Goal: Transaction & Acquisition: Purchase product/service

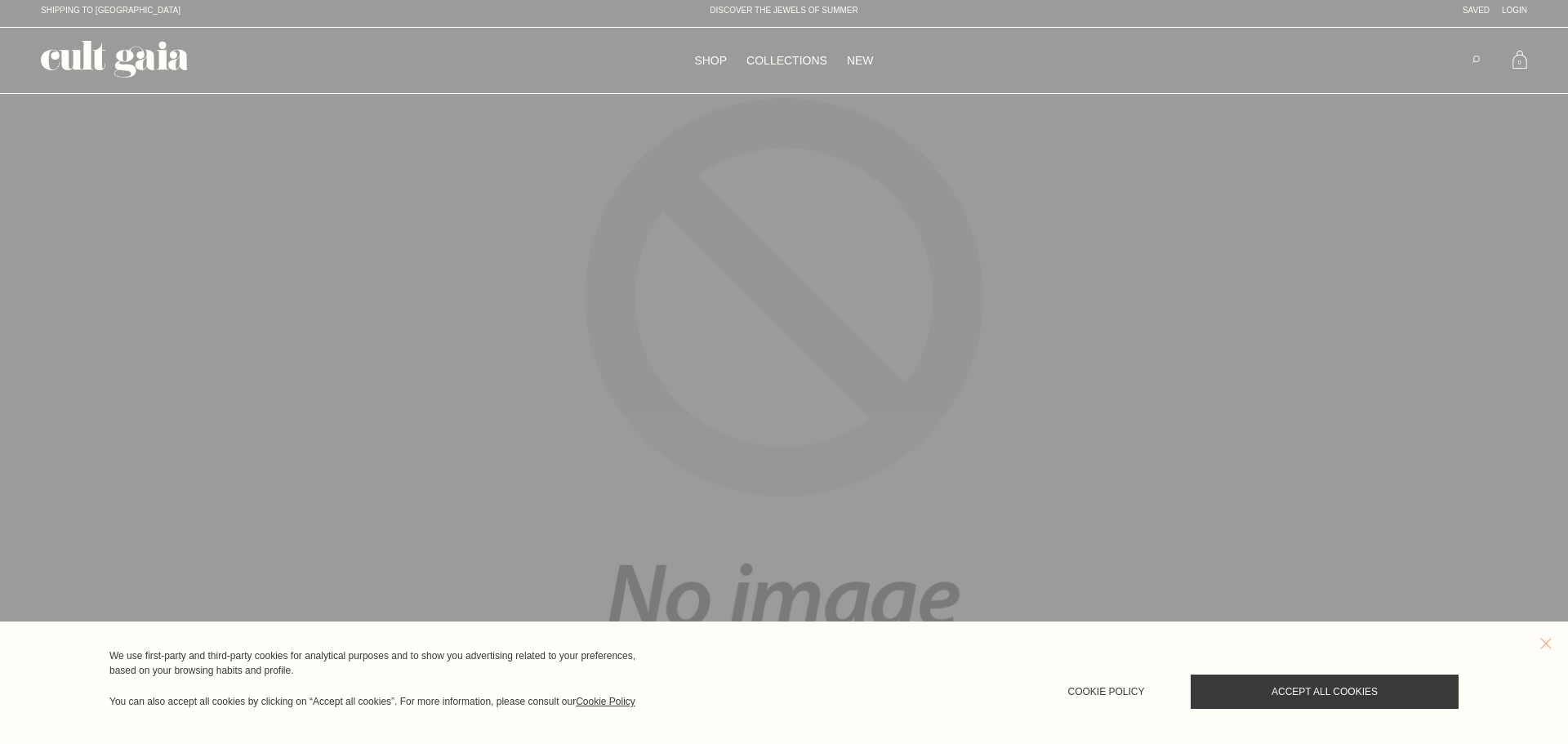
click at [1545, 641] on button "reset" at bounding box center [1553, 643] width 29 height 29
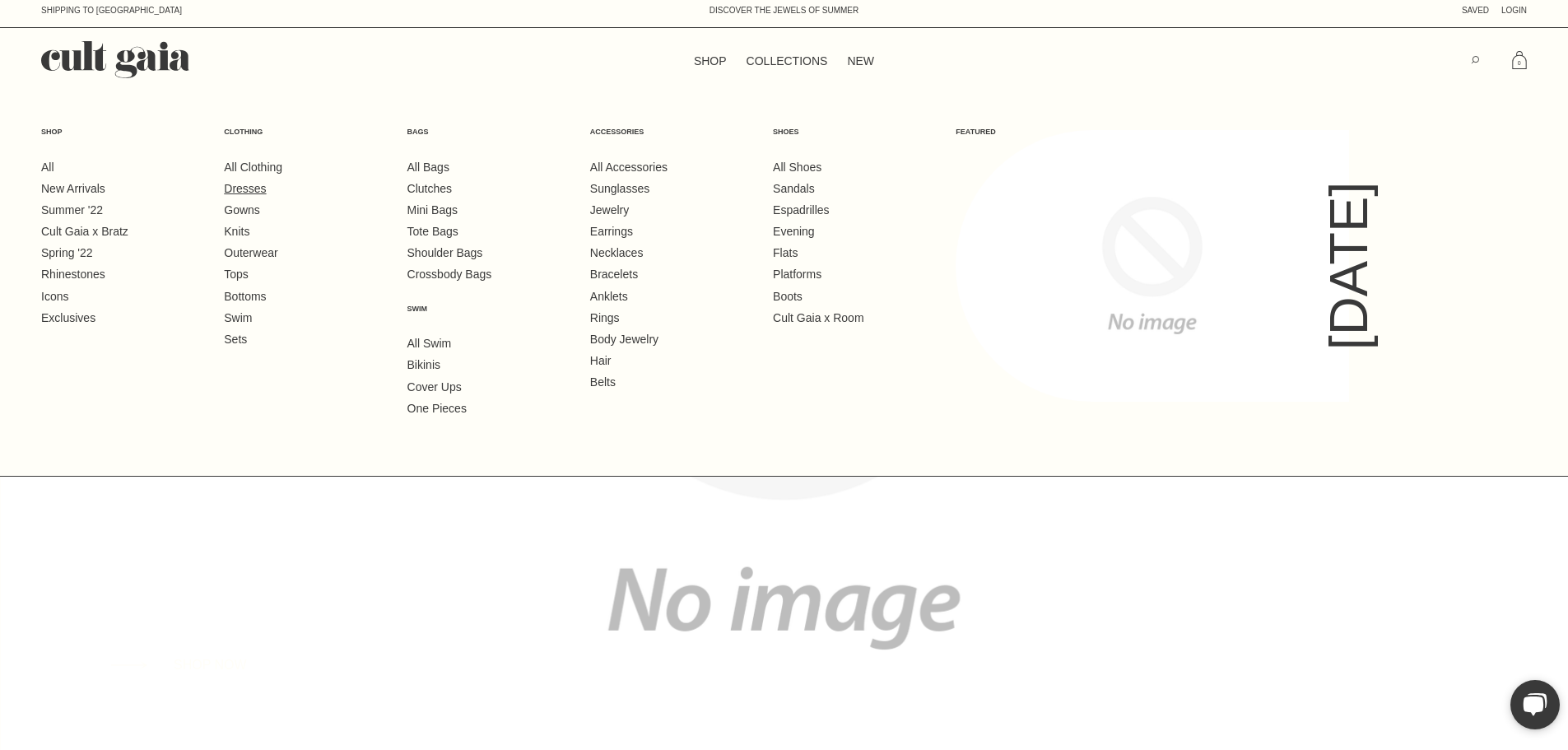
click at [266, 193] on link "Dresses" at bounding box center [245, 189] width 42 height 13
click at [266, 197] on ul "All Clothing Dresses Gowns Knits Outerwear Tops Bottoms Swim Sets" at bounding box center [303, 253] width 157 height 188
click at [266, 189] on link "Dresses" at bounding box center [245, 189] width 42 height 13
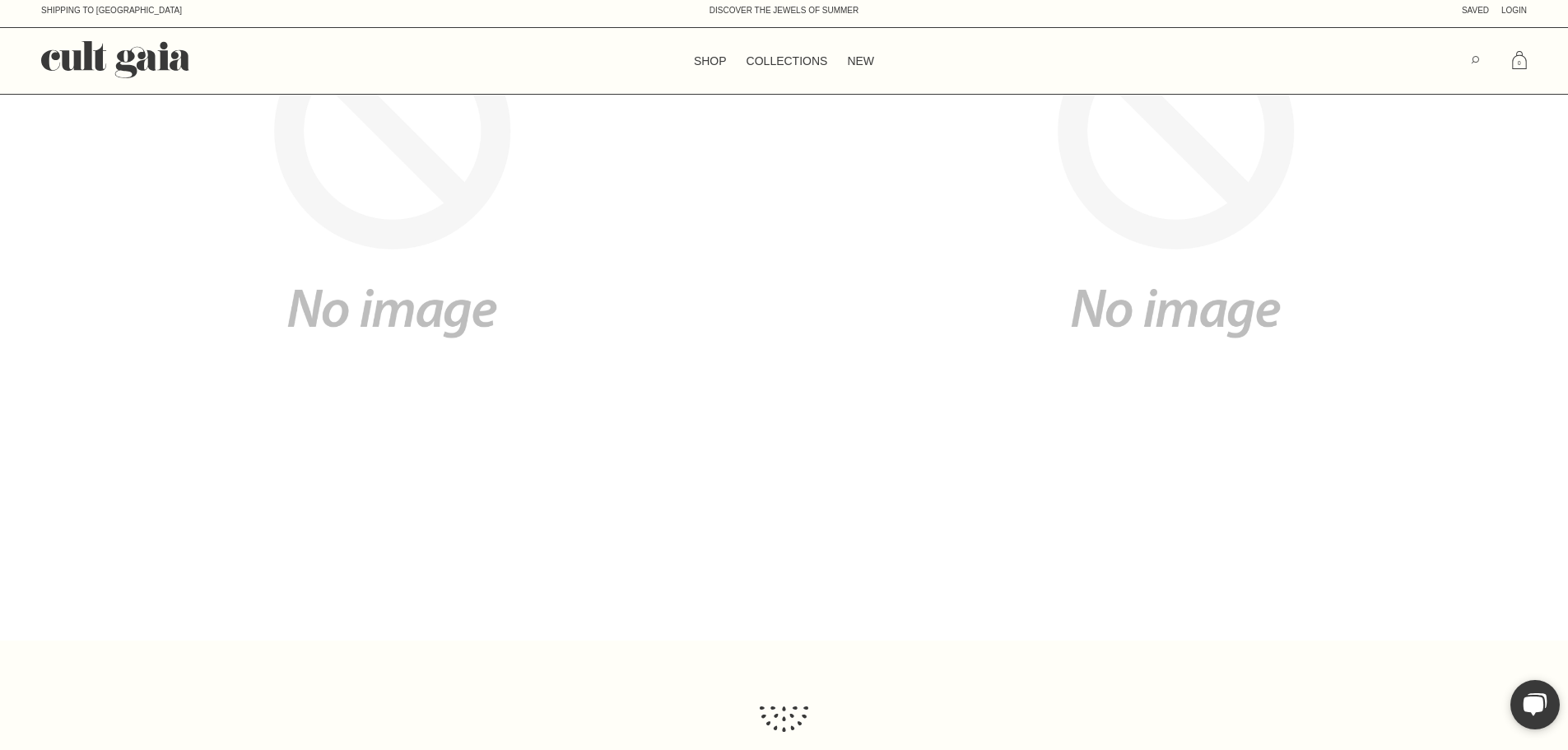
scroll to position [1963, 0]
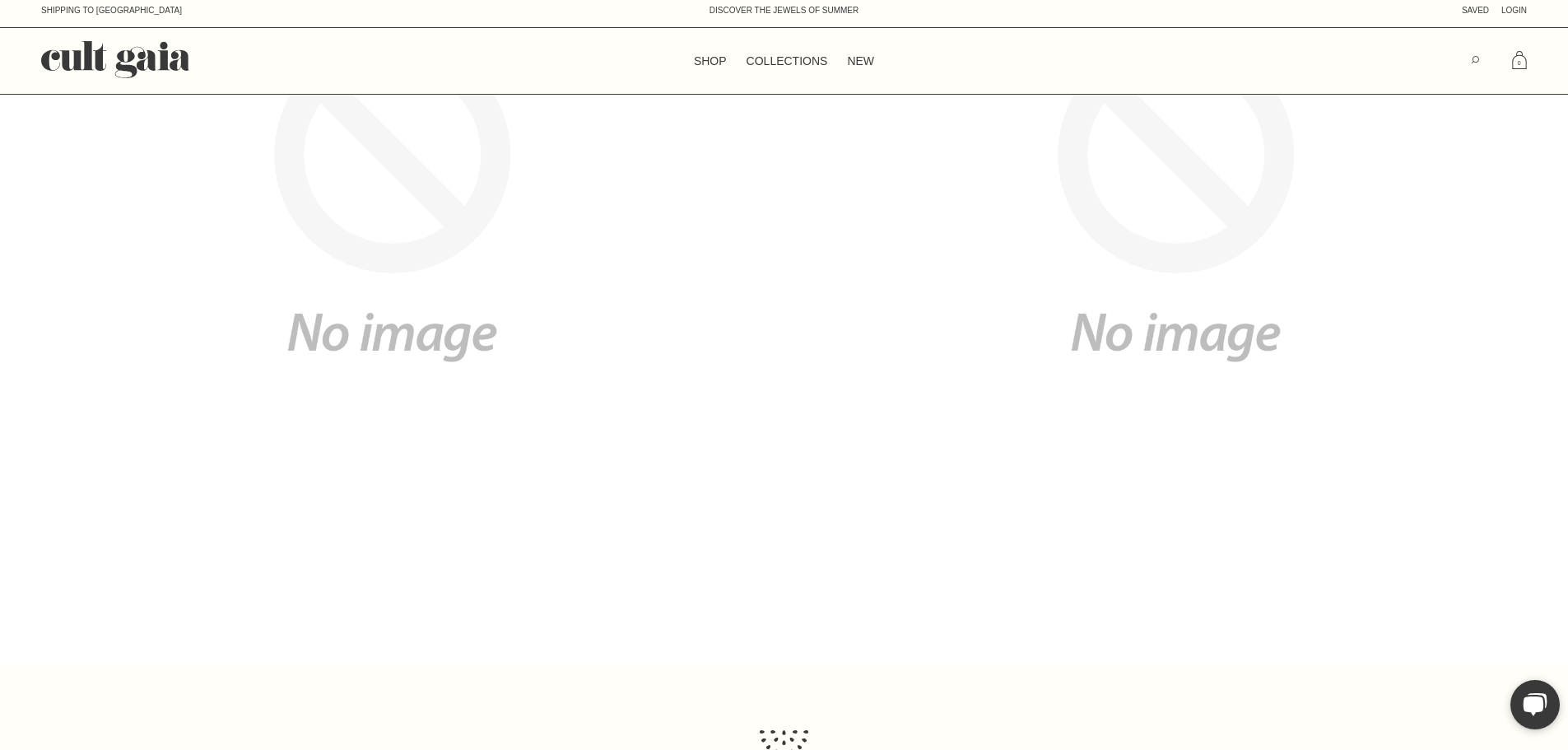
click at [354, 225] on img at bounding box center [392, 198] width 784 height 930
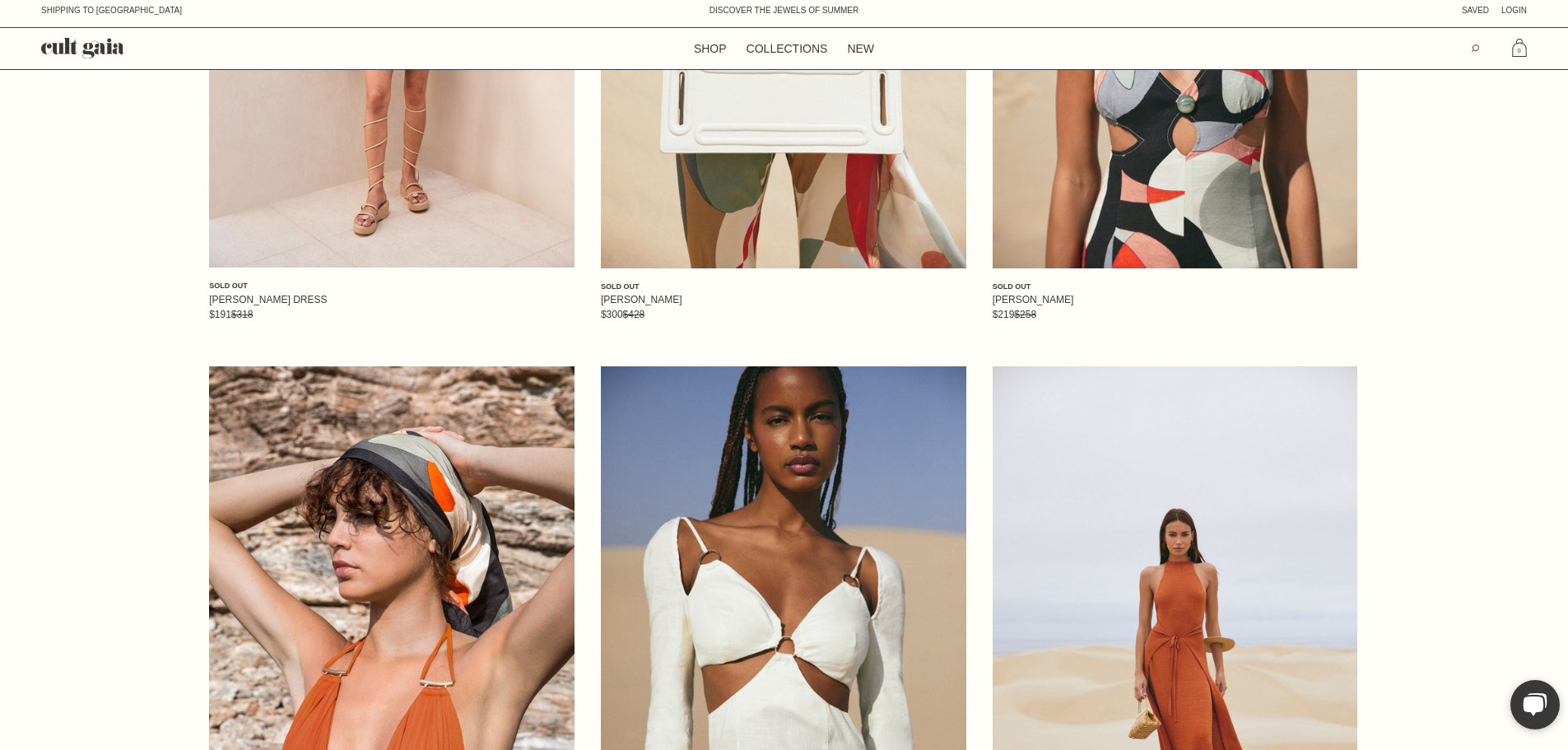
scroll to position [988, 0]
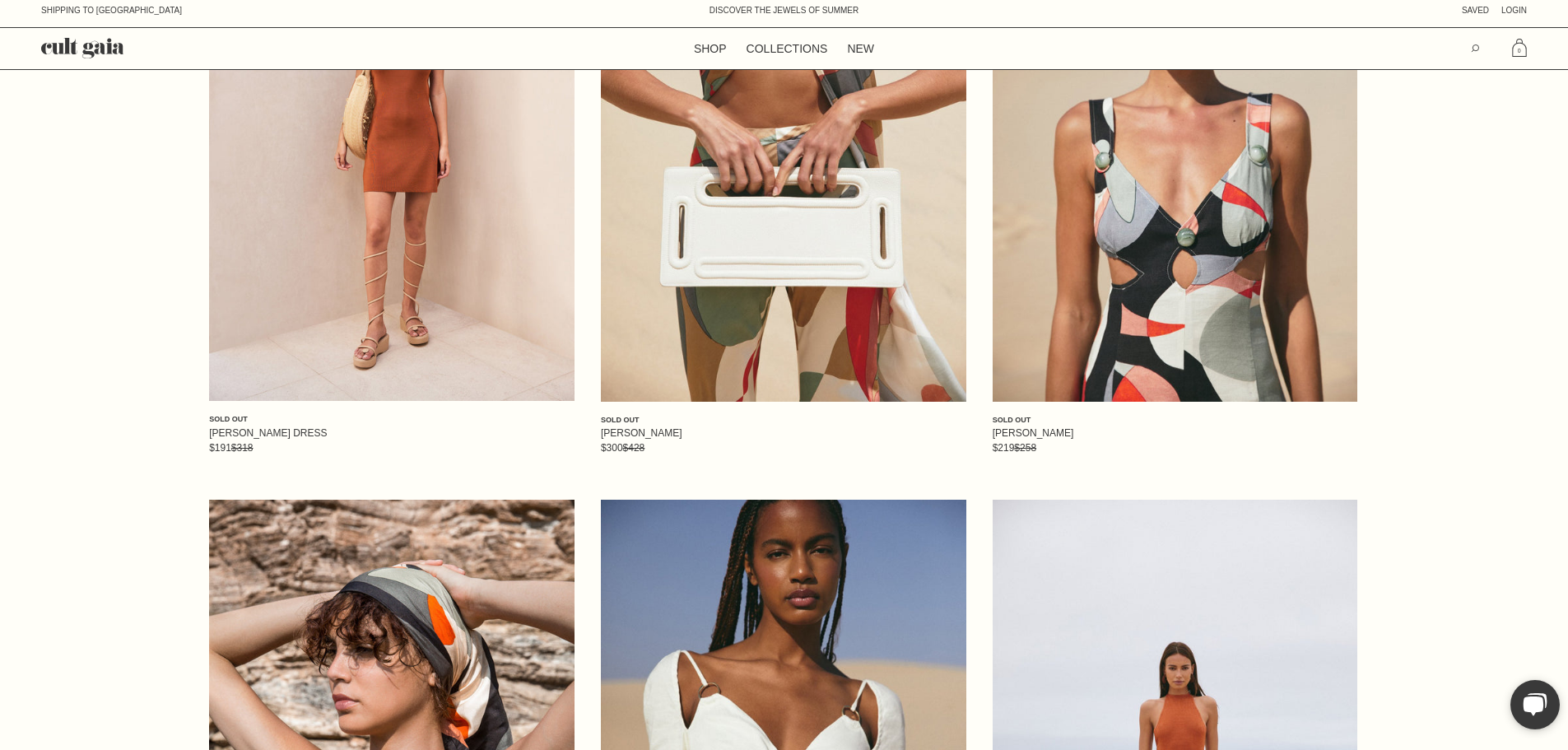
click at [704, 357] on div "Quick Add ONE SIZE" at bounding box center [784, 363] width 349 height 62
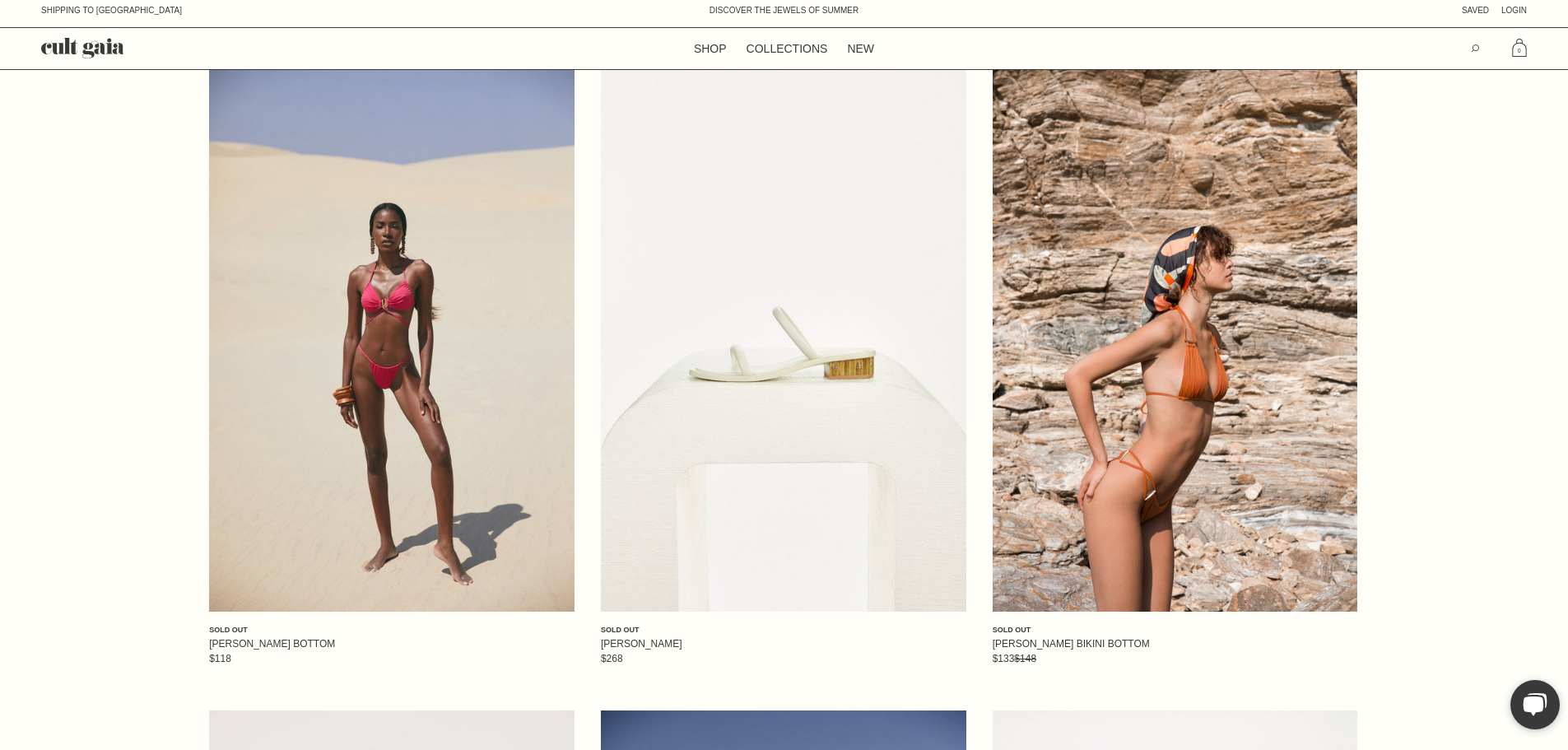
scroll to position [3375, 0]
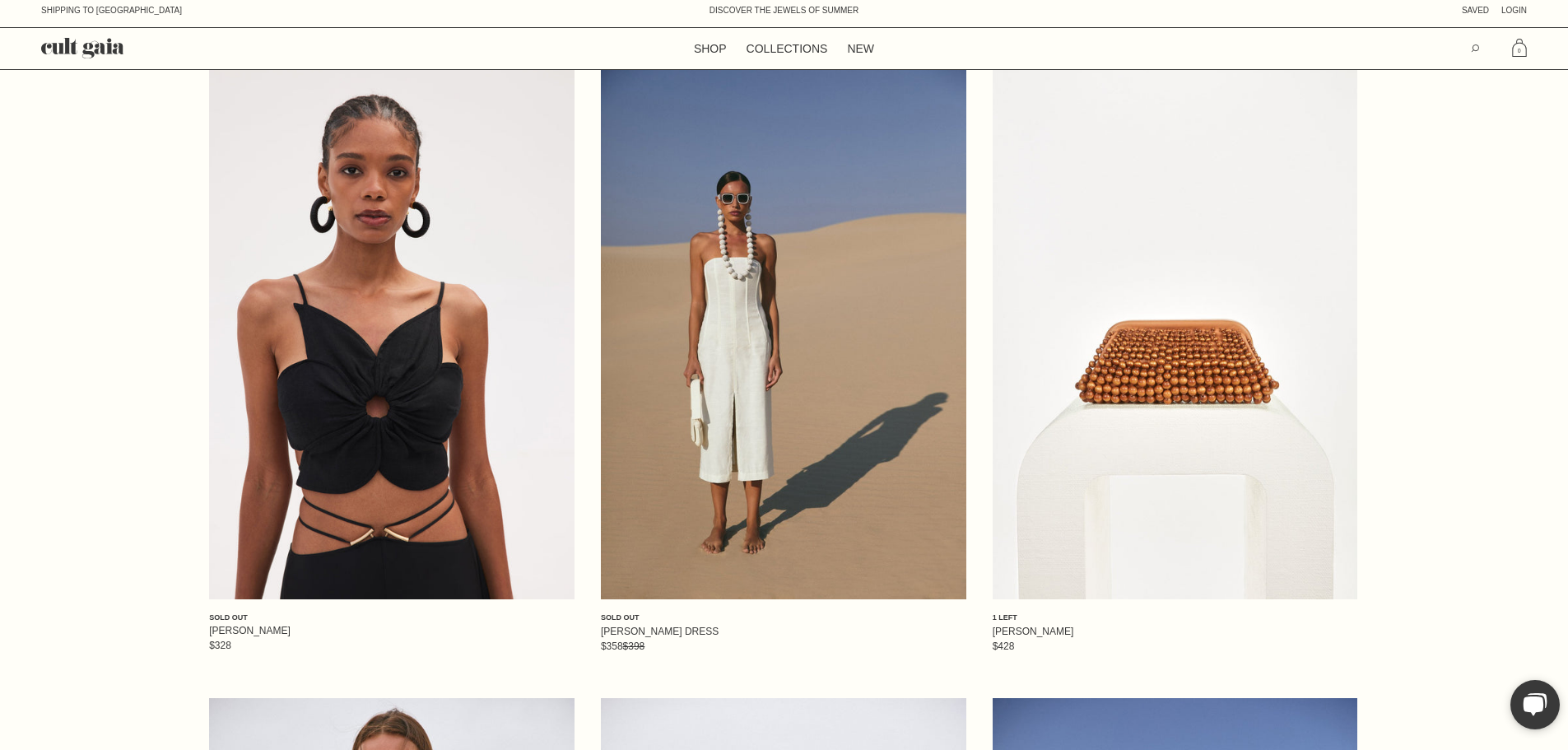
click at [1026, 647] on p "NIA CLUTCH $428" at bounding box center [1175, 638] width 366 height 30
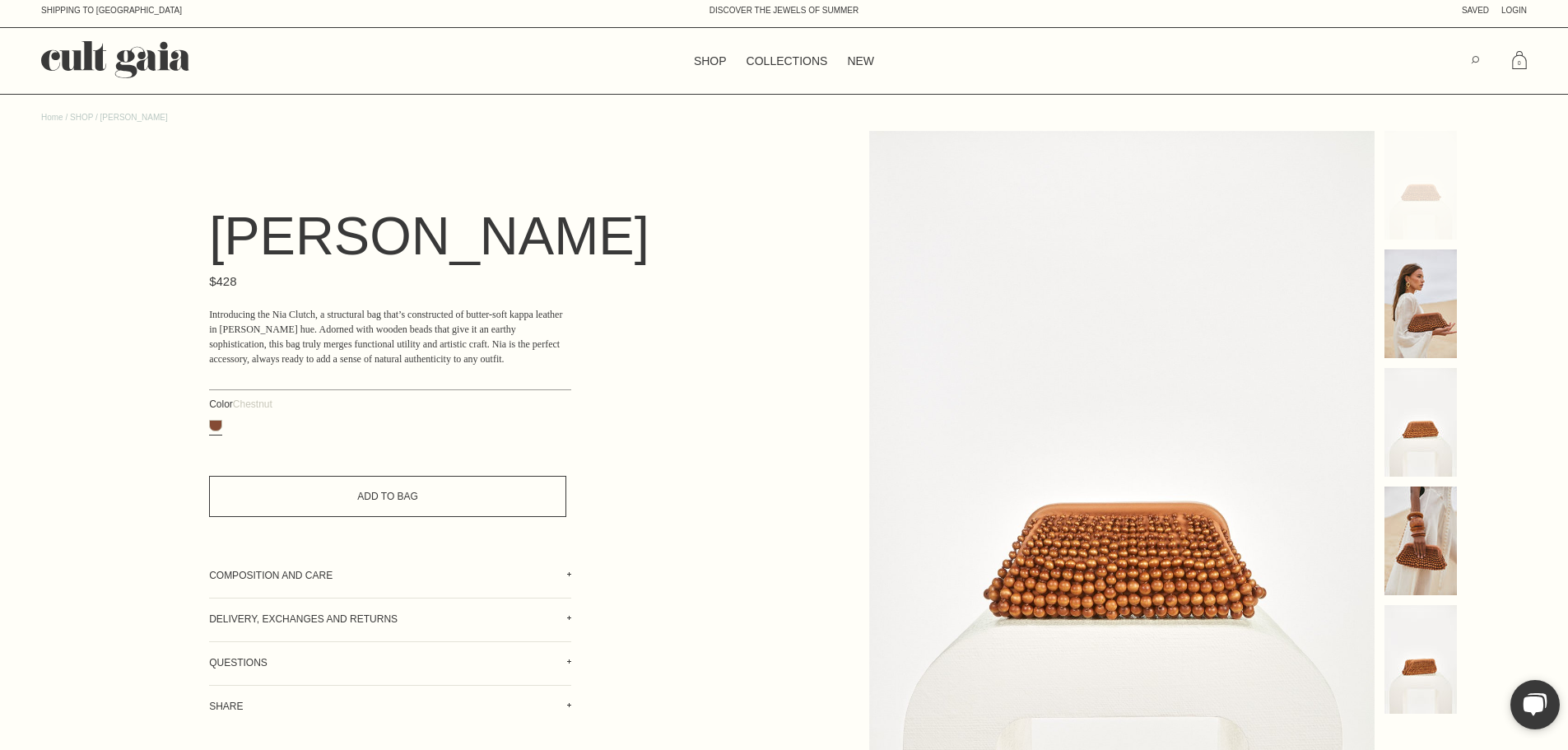
click at [435, 517] on button "Add to Bag" at bounding box center [387, 496] width 357 height 41
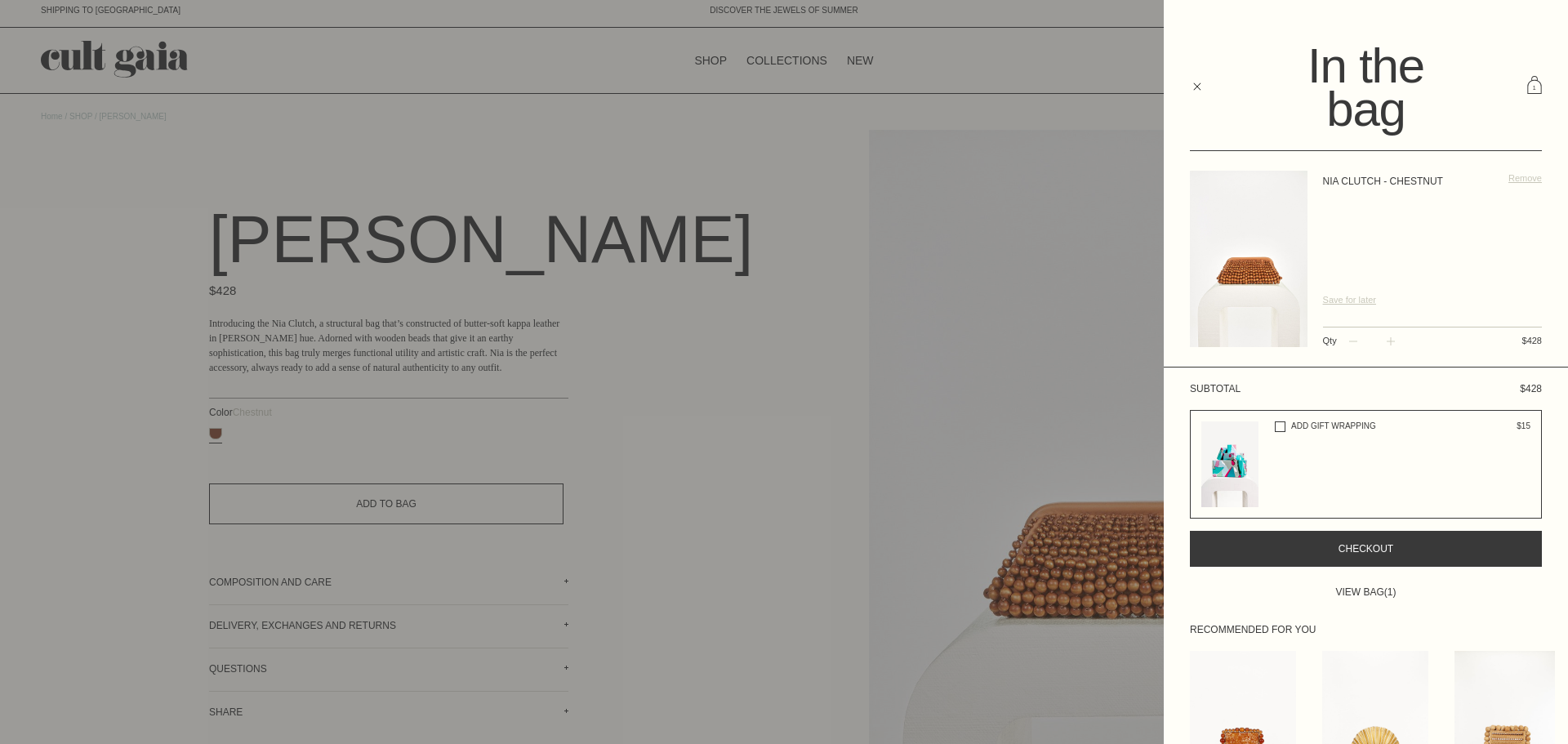
click at [1389, 554] on button "Checkout" at bounding box center [1366, 549] width 352 height 36
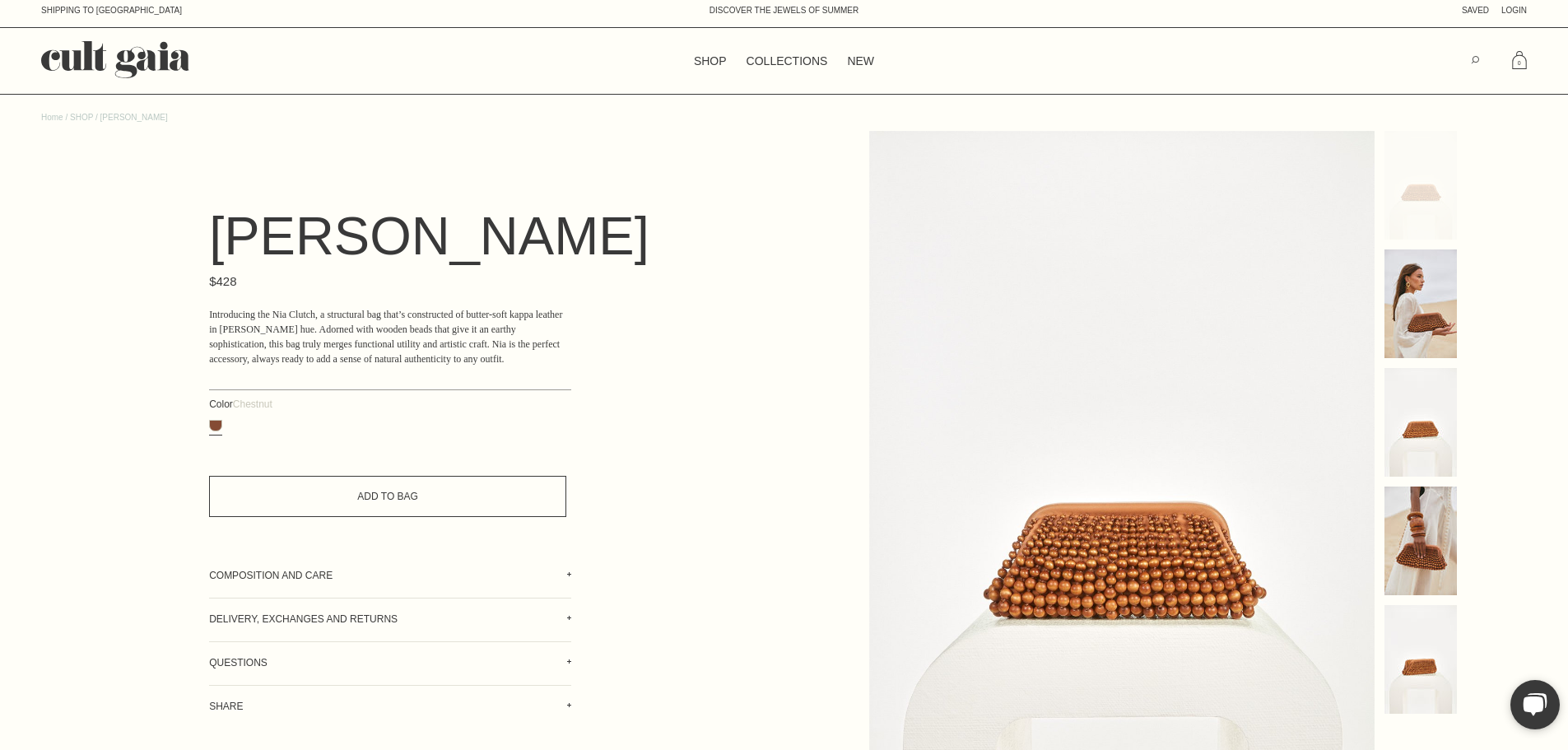
click at [129, 3] on div "Shipping to United States Skip to content DISCOVER THE JEWELS OF SUMMER SAVED L…" at bounding box center [784, 13] width 1568 height 28
click at [129, 13] on link "Shipping to [GEOGRAPHIC_DATA]" at bounding box center [112, 10] width 141 height 9
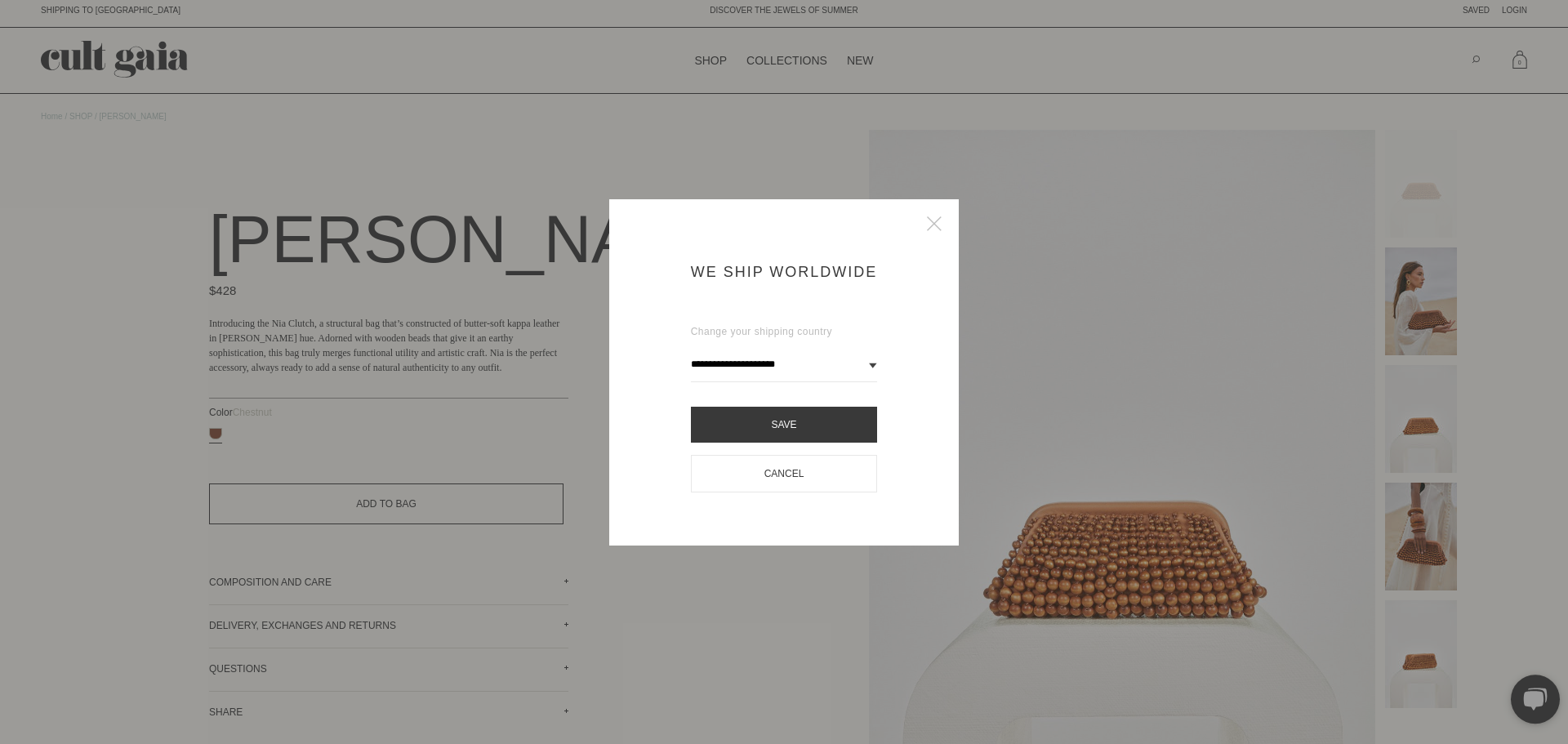
click at [778, 364] on select "**********" at bounding box center [785, 364] width 187 height 35
select select "**"
click at [691, 347] on select "**********" at bounding box center [785, 364] width 187 height 35
click at [757, 427] on button "Save" at bounding box center [785, 425] width 187 height 36
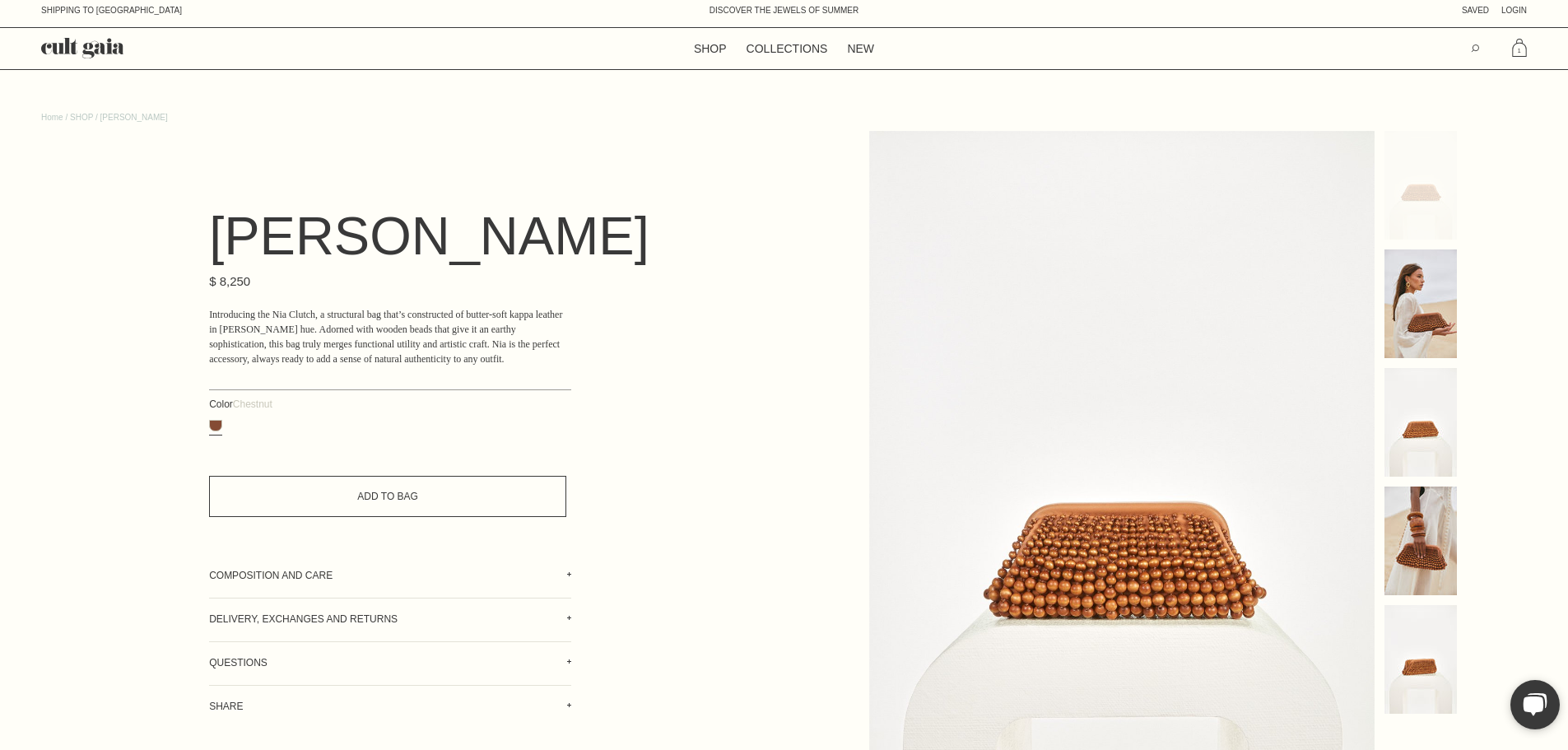
scroll to position [82, 0]
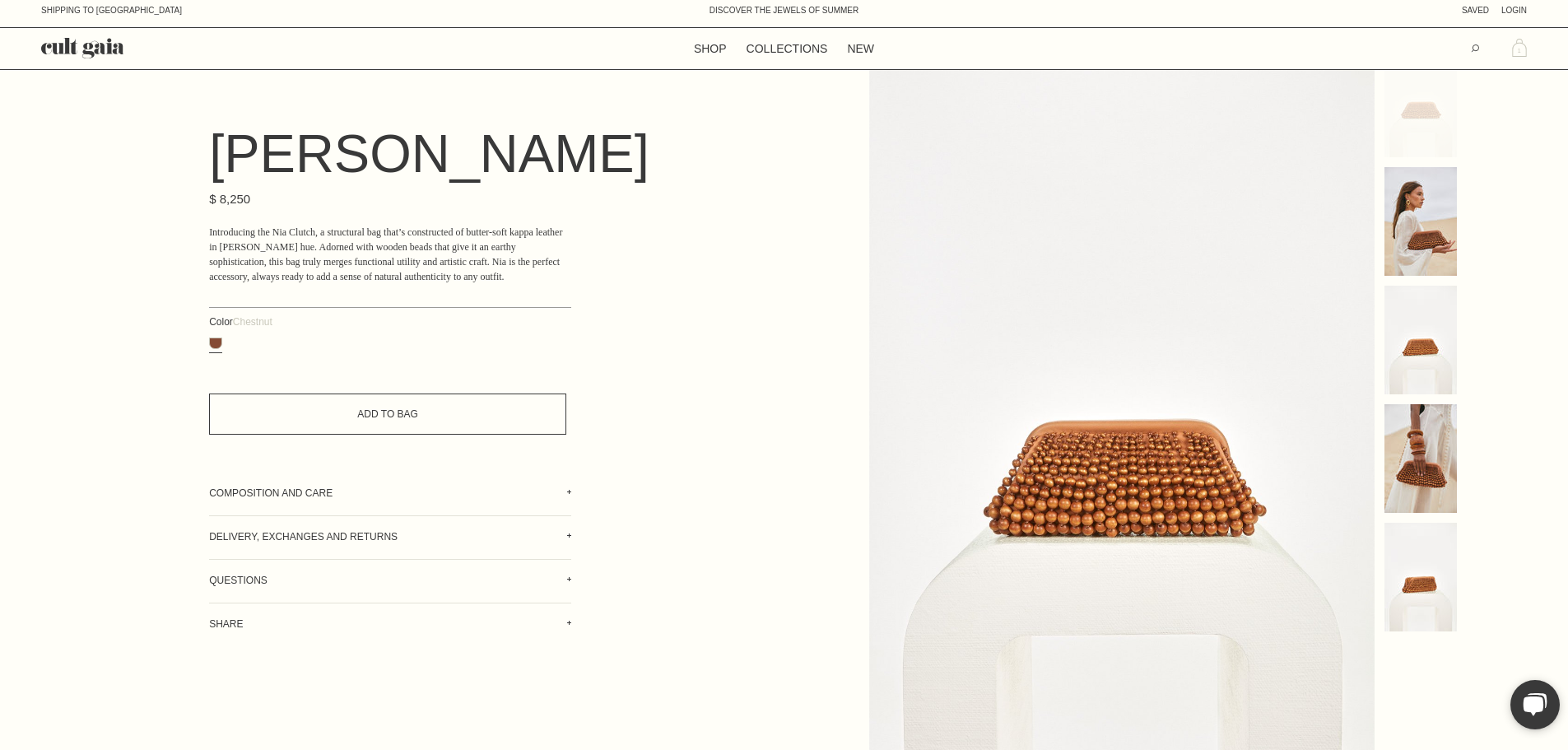
click at [1518, 50] on span "1" at bounding box center [1519, 51] width 3 height 9
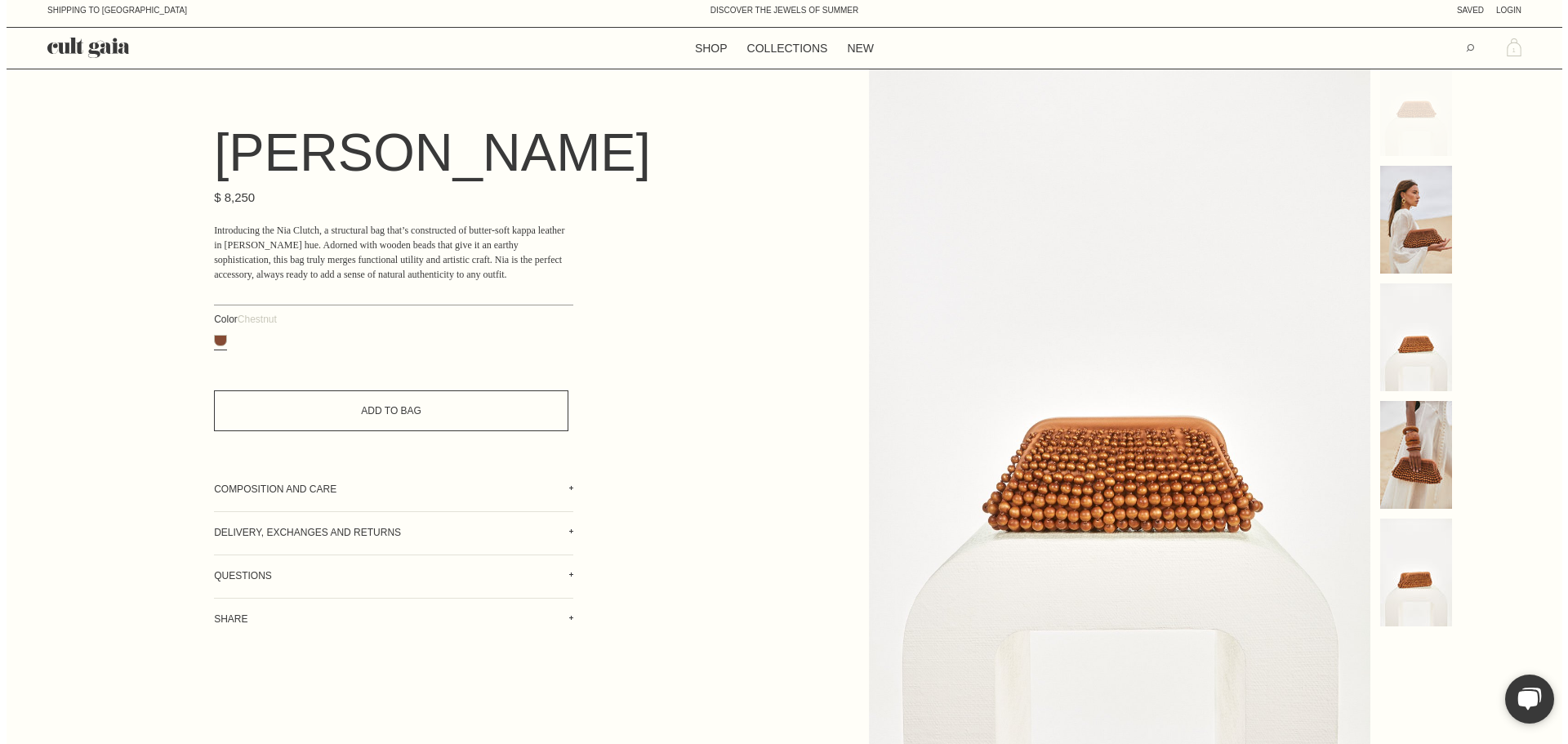
scroll to position [0, 0]
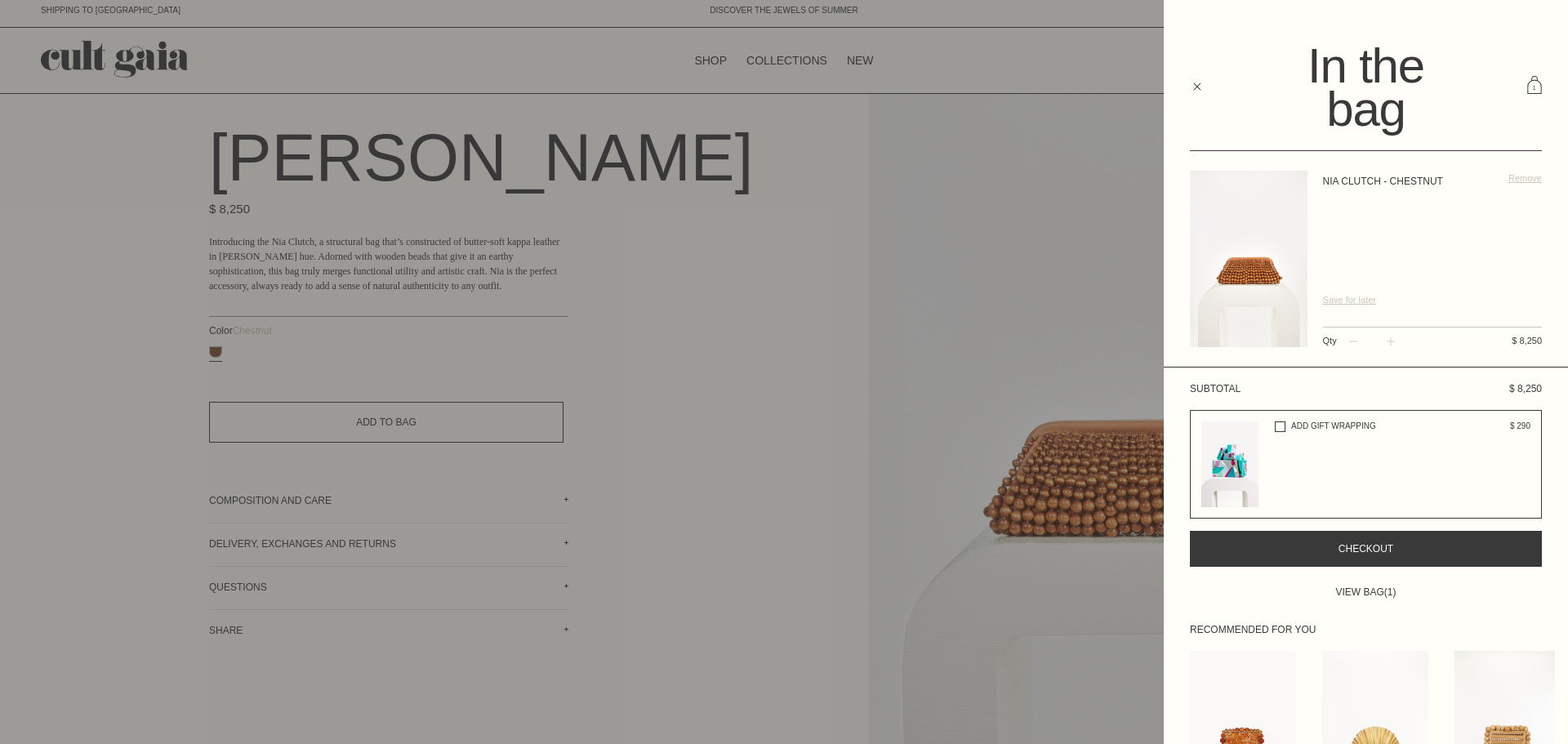
click at [1508, 177] on span "Remove" at bounding box center [1524, 178] width 33 height 9
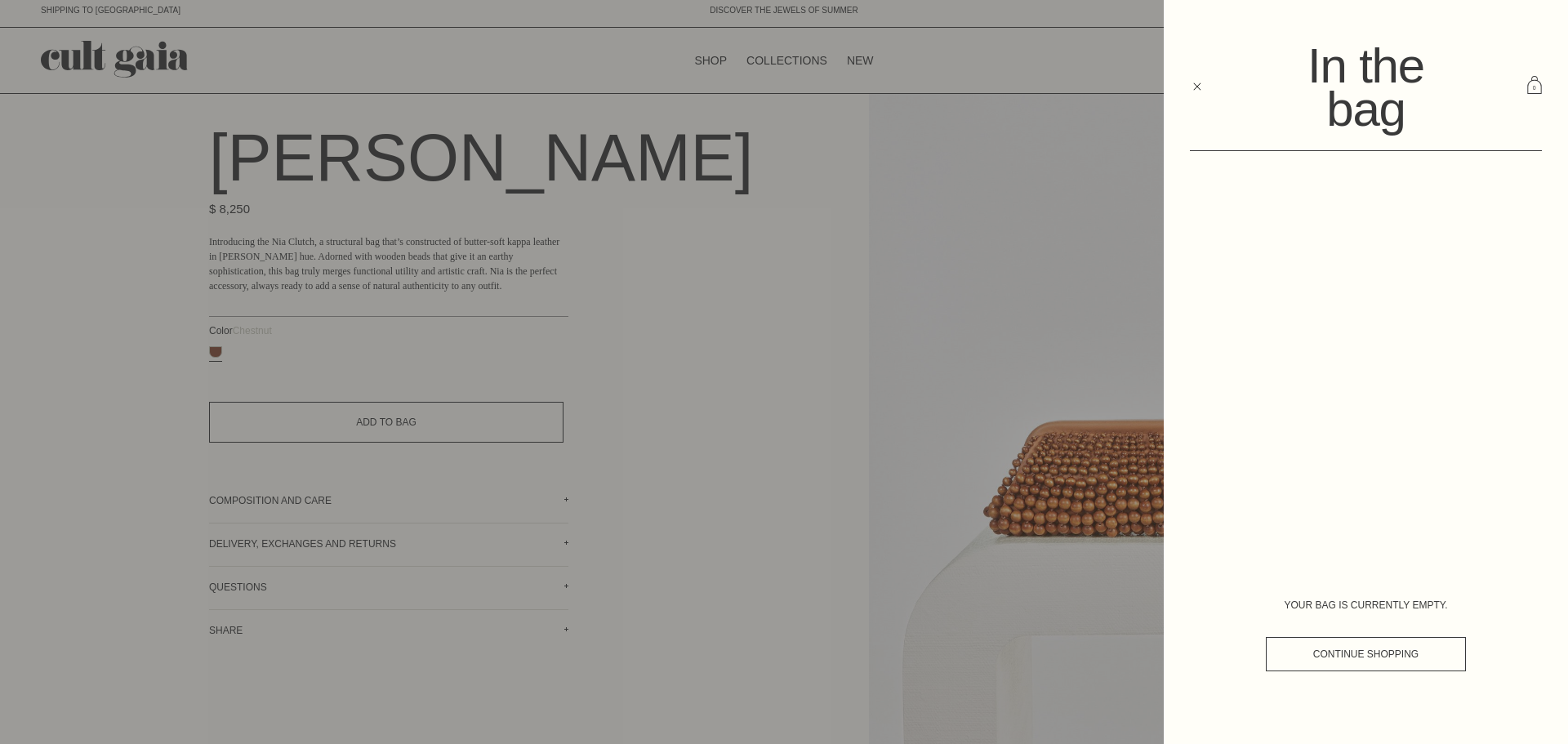
click at [821, 187] on div at bounding box center [784, 372] width 1568 height 744
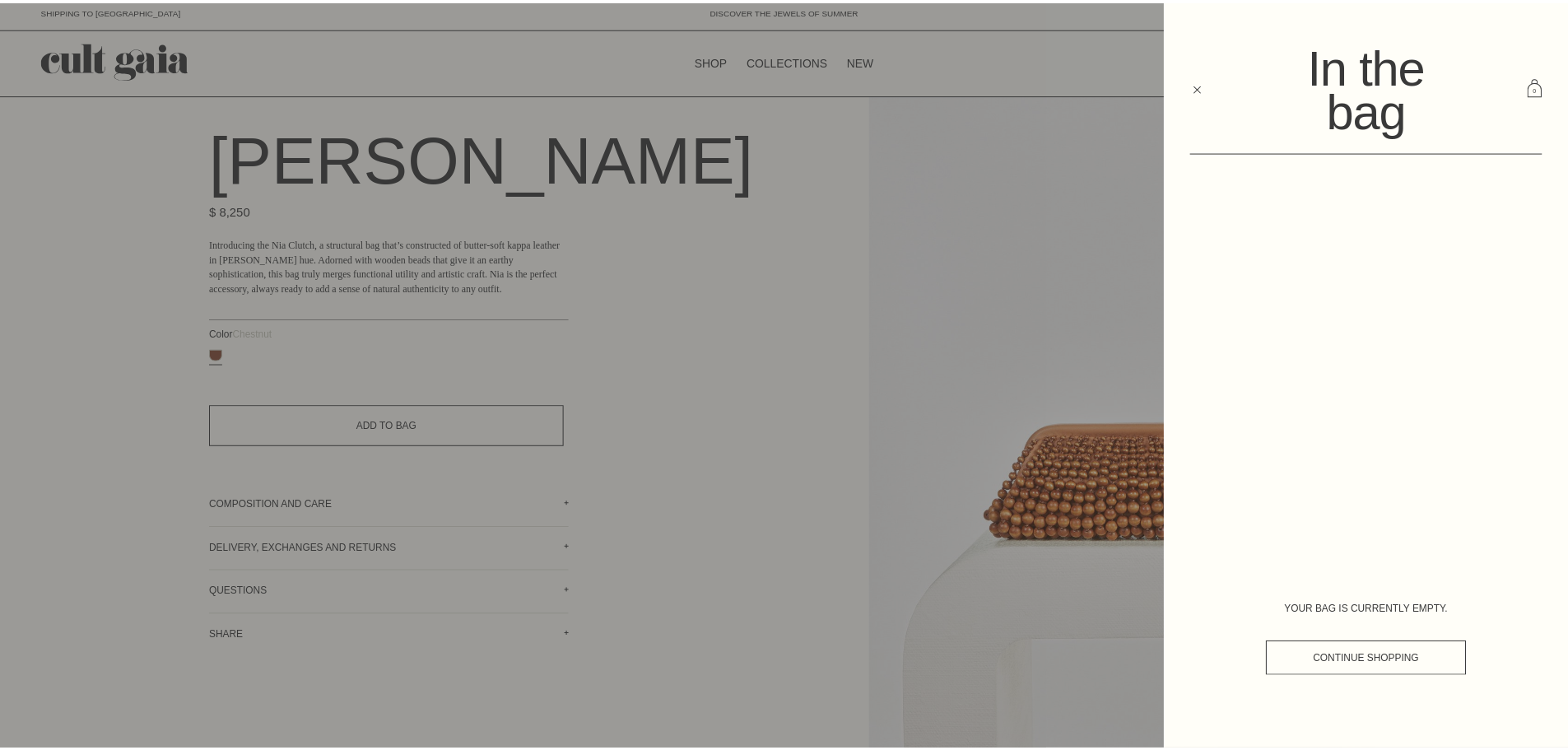
scroll to position [82, 0]
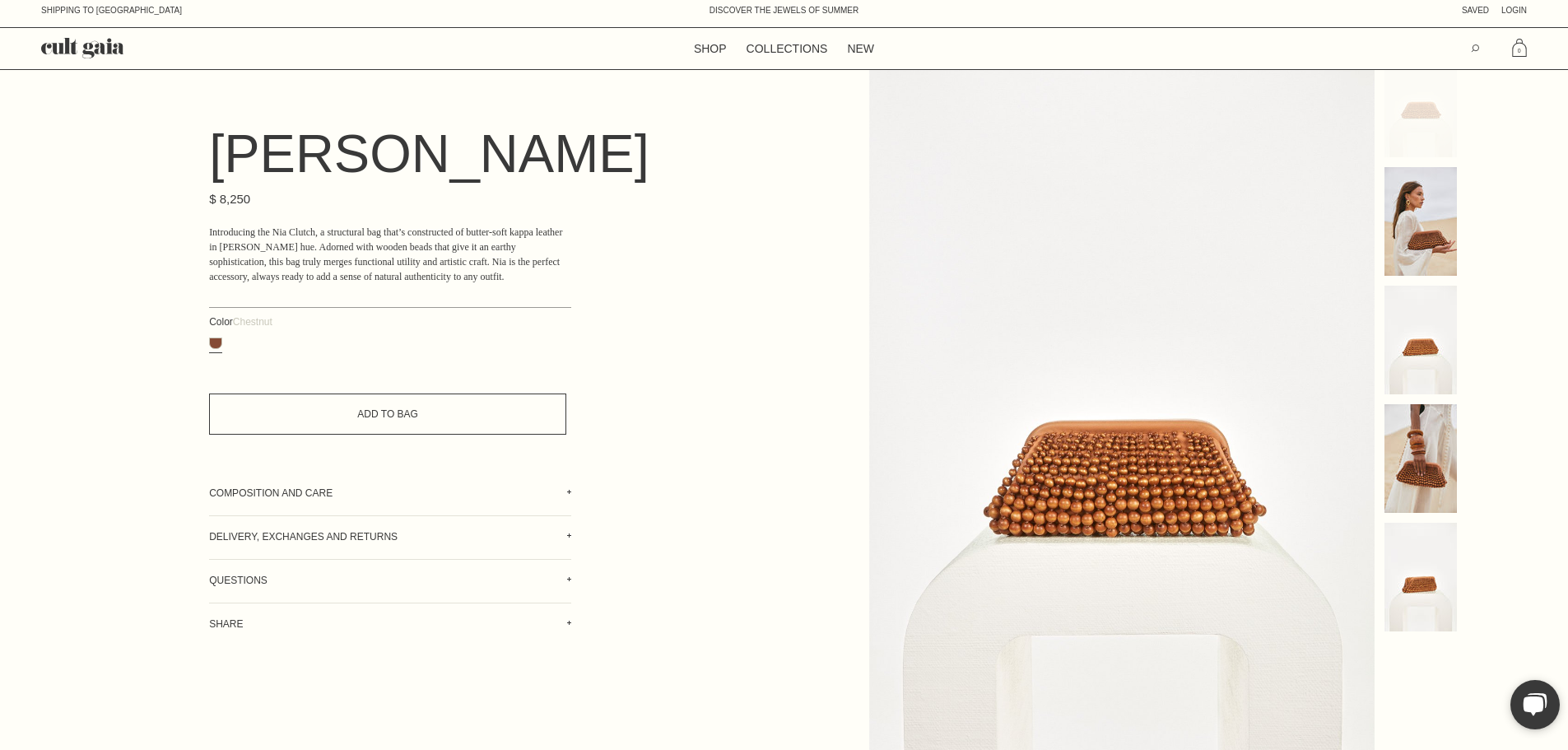
click at [444, 435] on button "Add to Bag" at bounding box center [387, 413] width 357 height 41
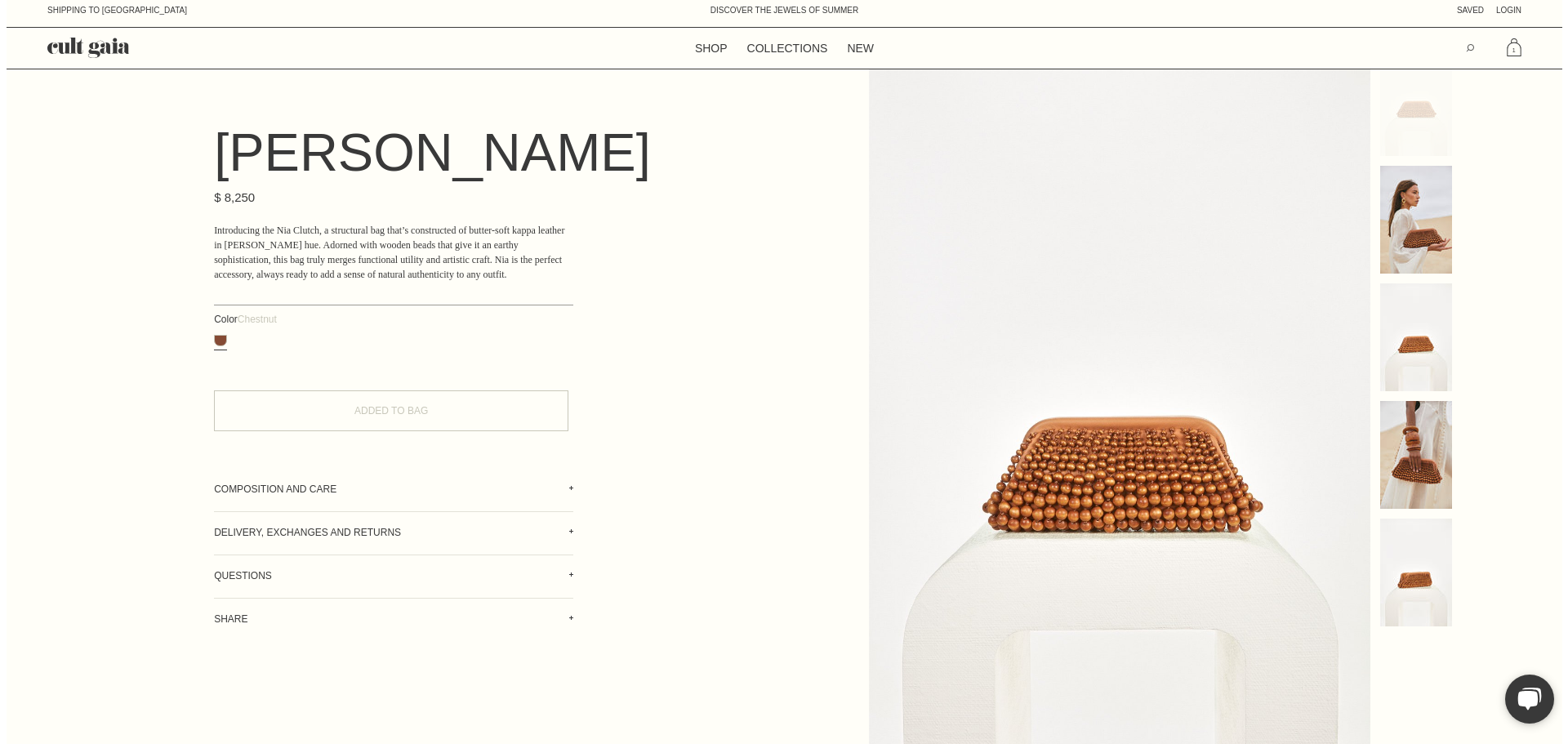
scroll to position [0, 0]
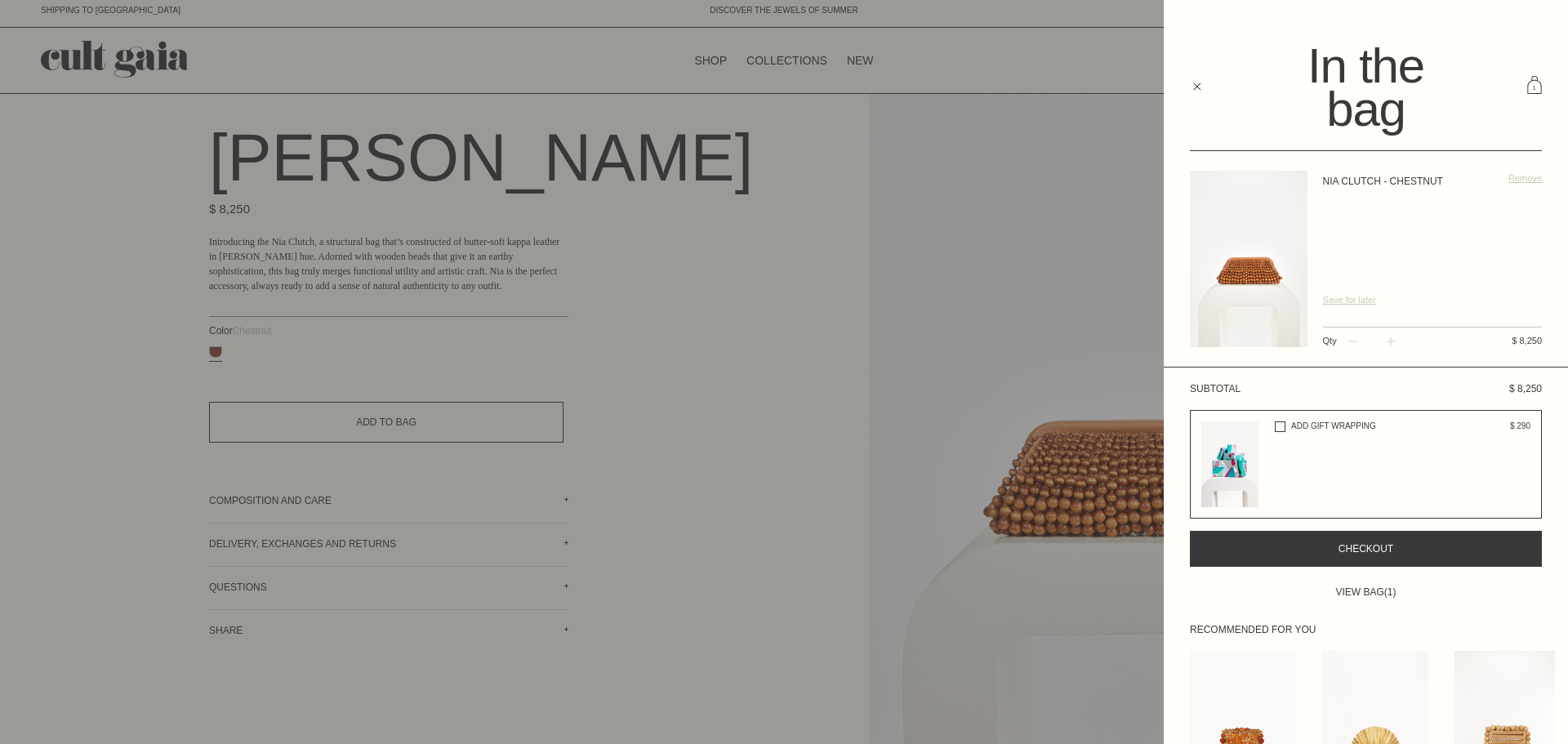
click at [1383, 550] on span "Checkout" at bounding box center [1366, 549] width 55 height 11
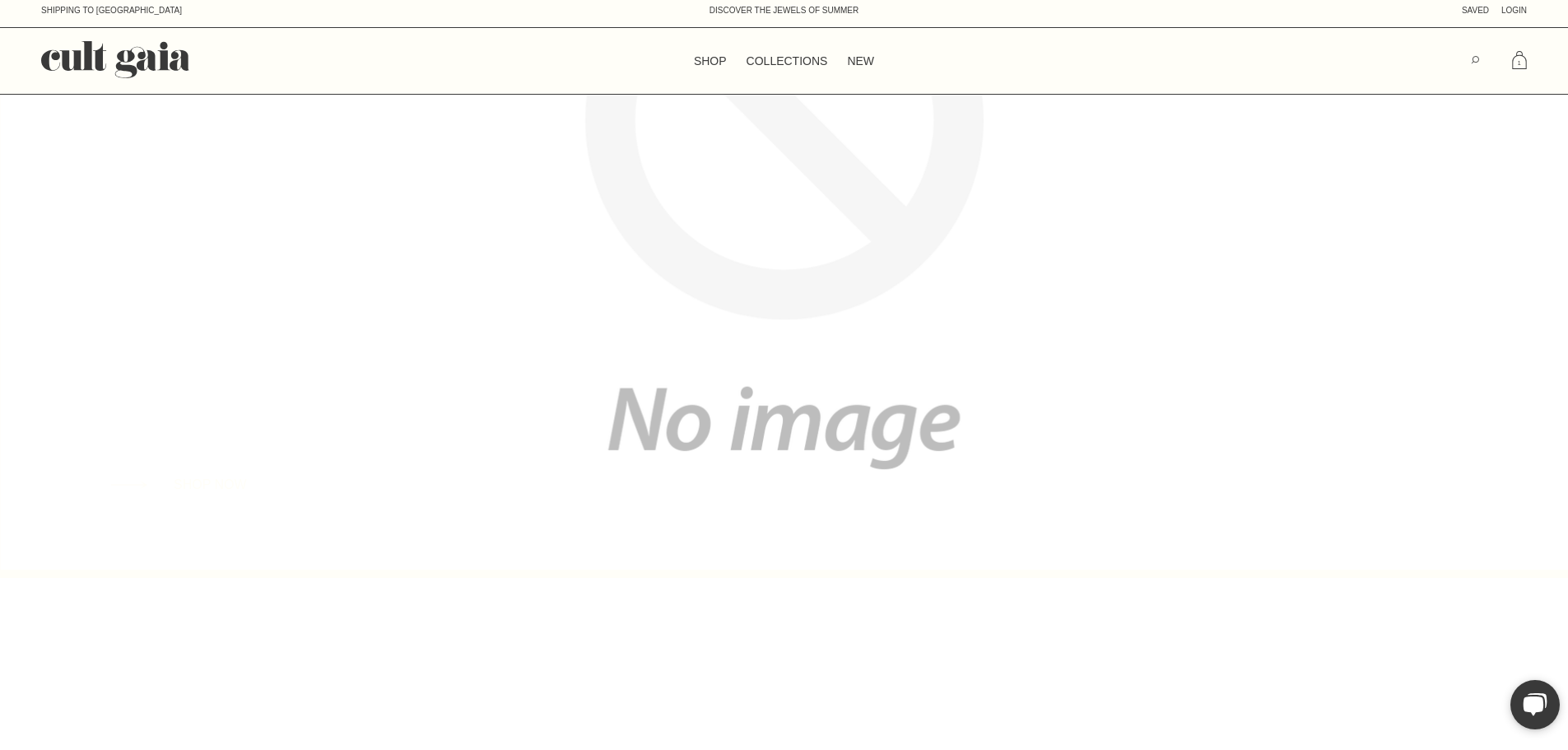
scroll to position [82, 0]
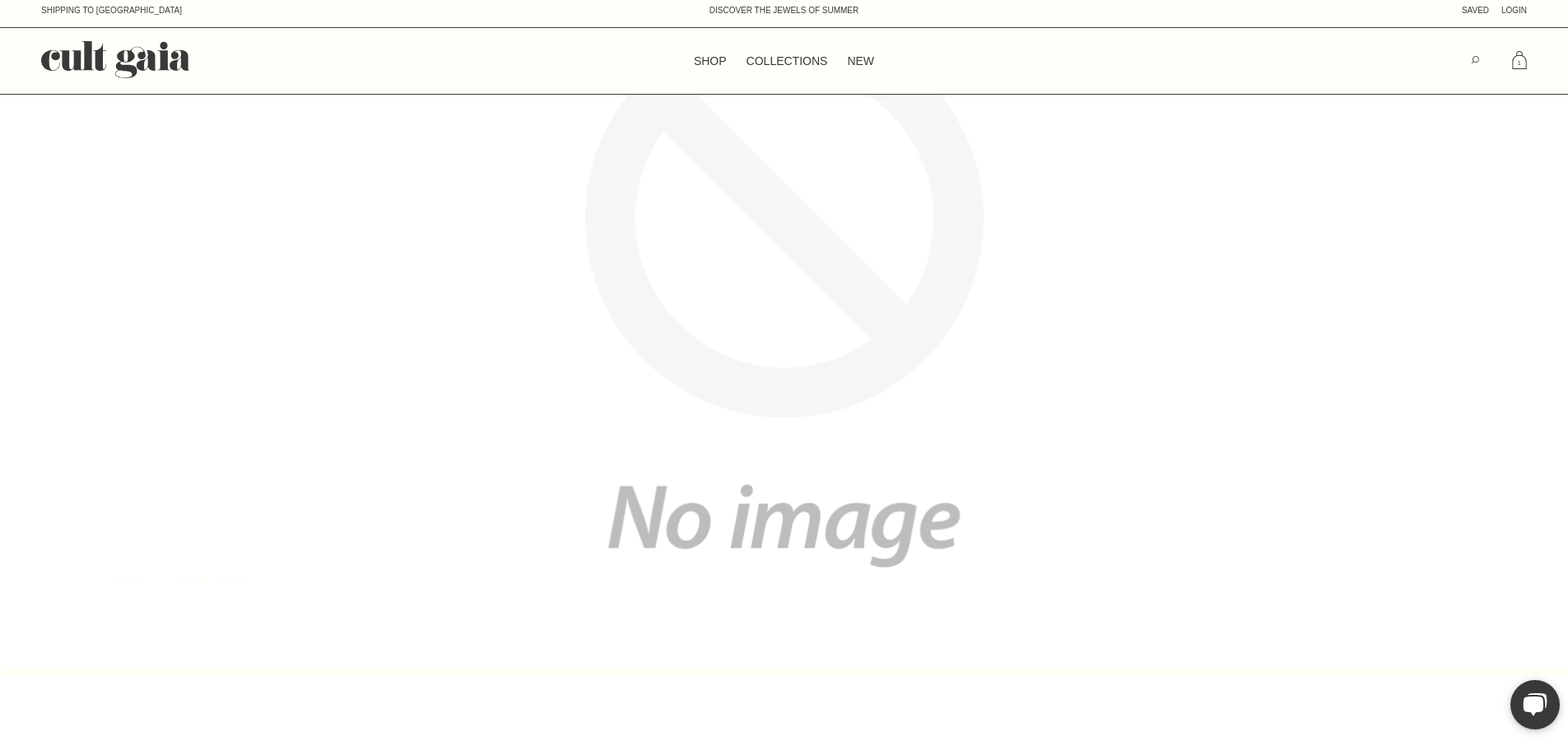
click at [1513, 70] on link "1 item" at bounding box center [1520, 62] width 25 height 25
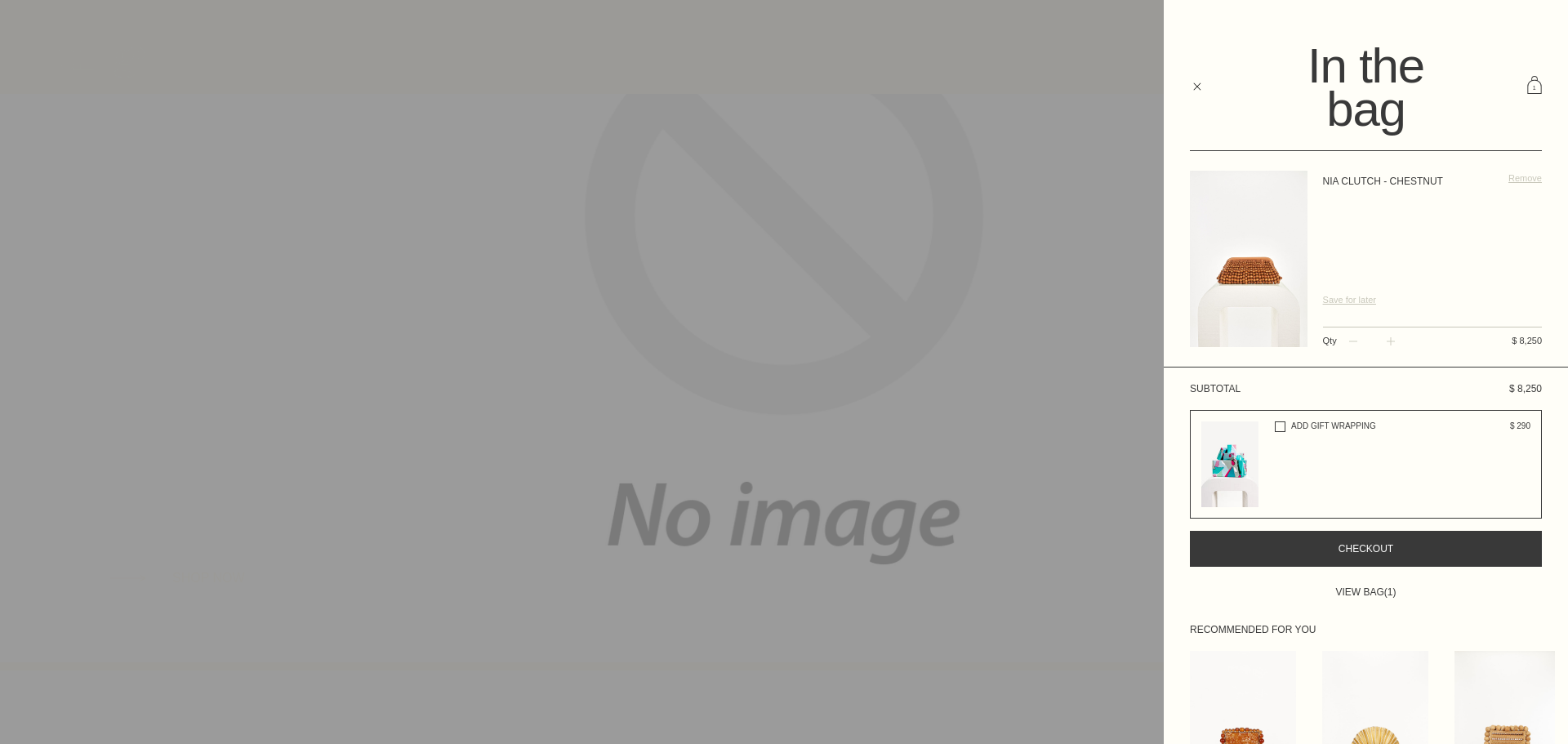
click at [827, 230] on div at bounding box center [784, 372] width 1568 height 744
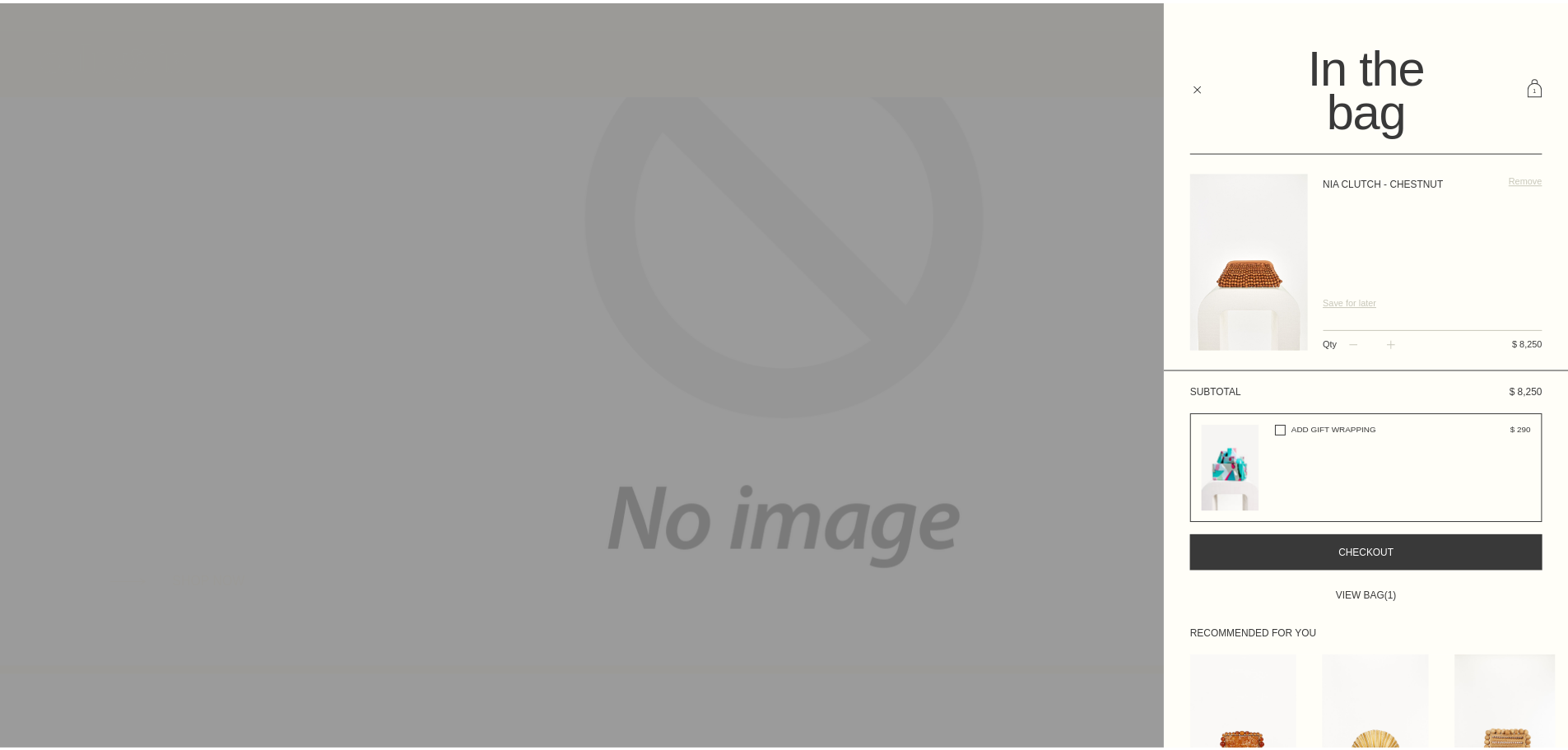
scroll to position [82, 0]
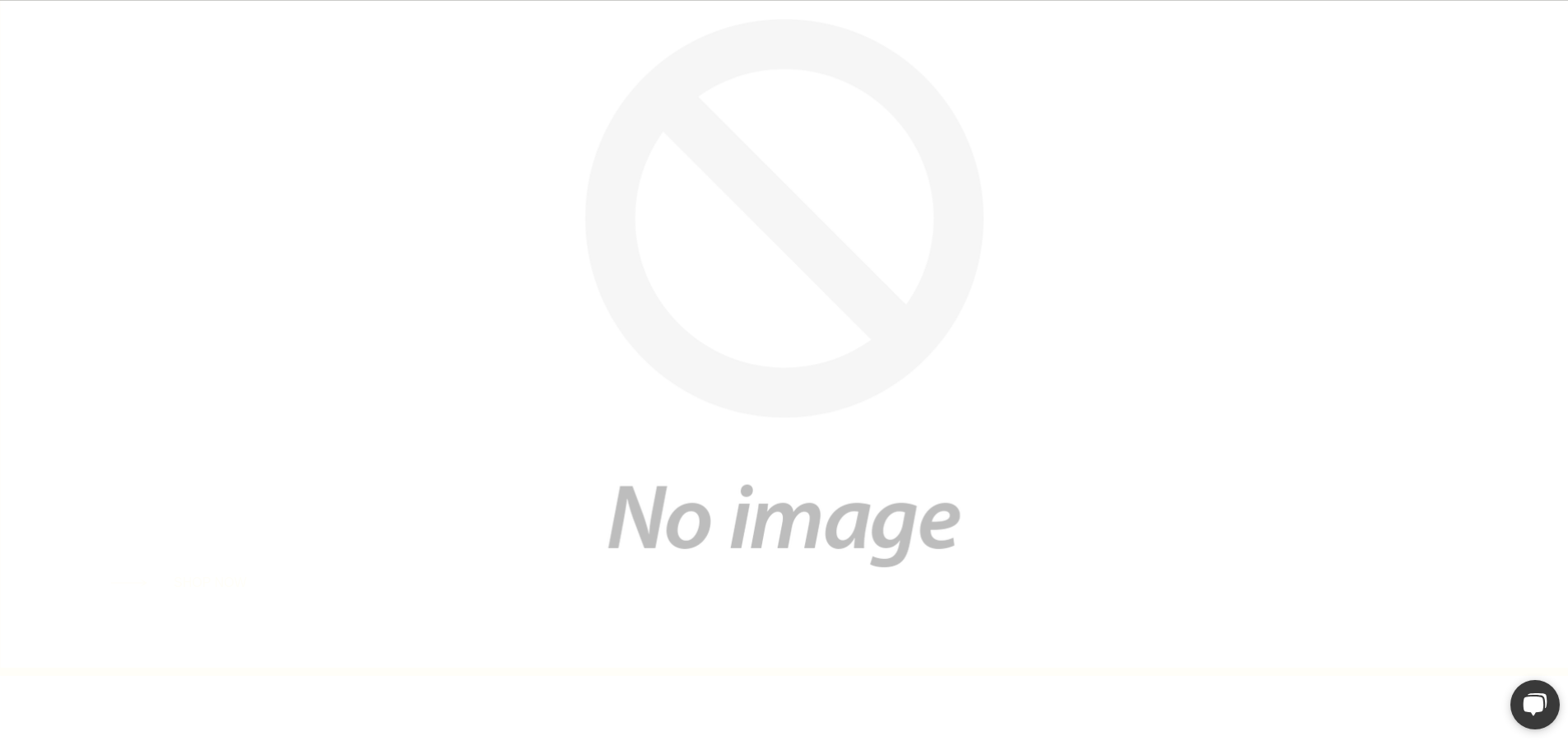
click at [717, 267] on div at bounding box center [784, 293] width 1568 height 750
click at [744, 512] on div at bounding box center [784, 293] width 1568 height 750
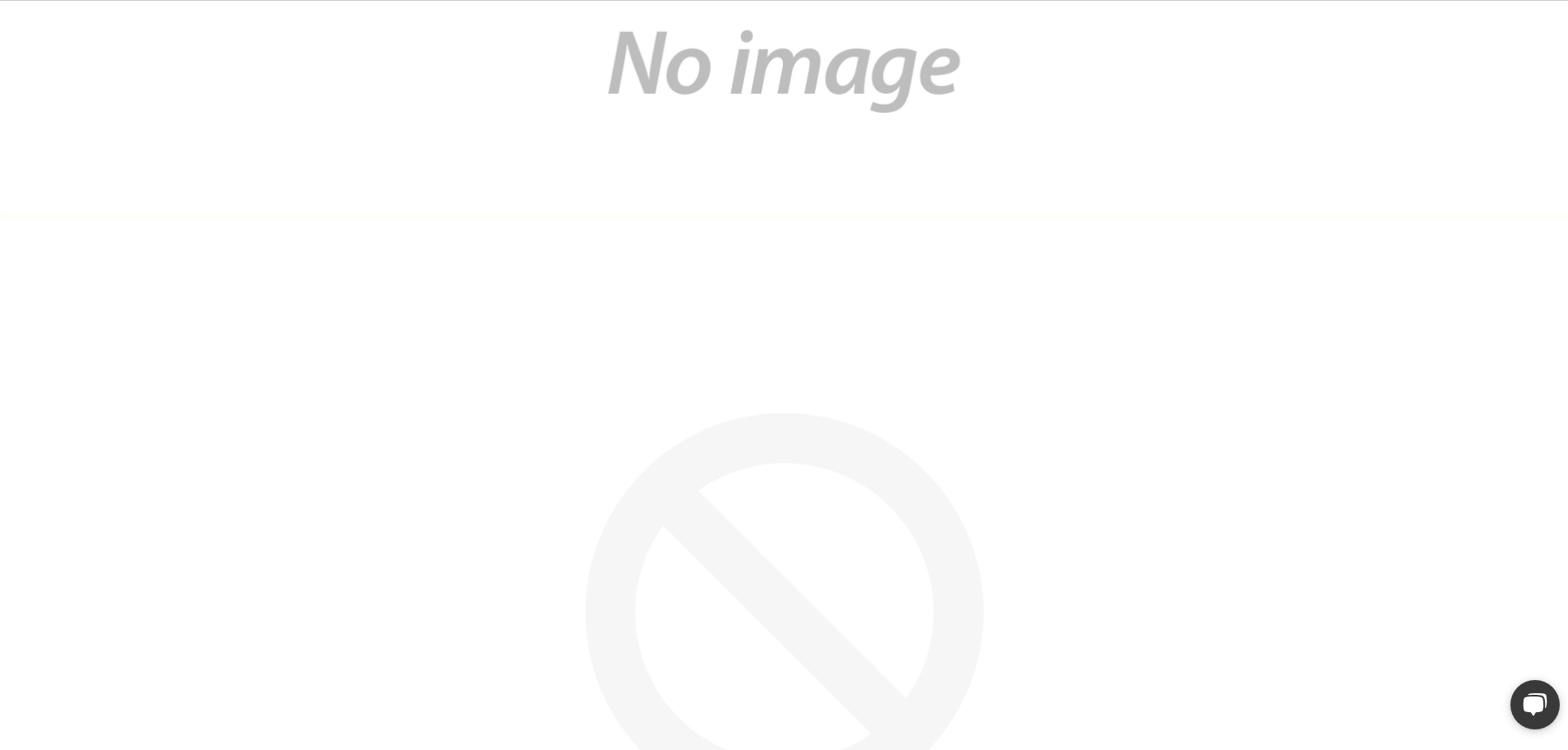
scroll to position [658, 0]
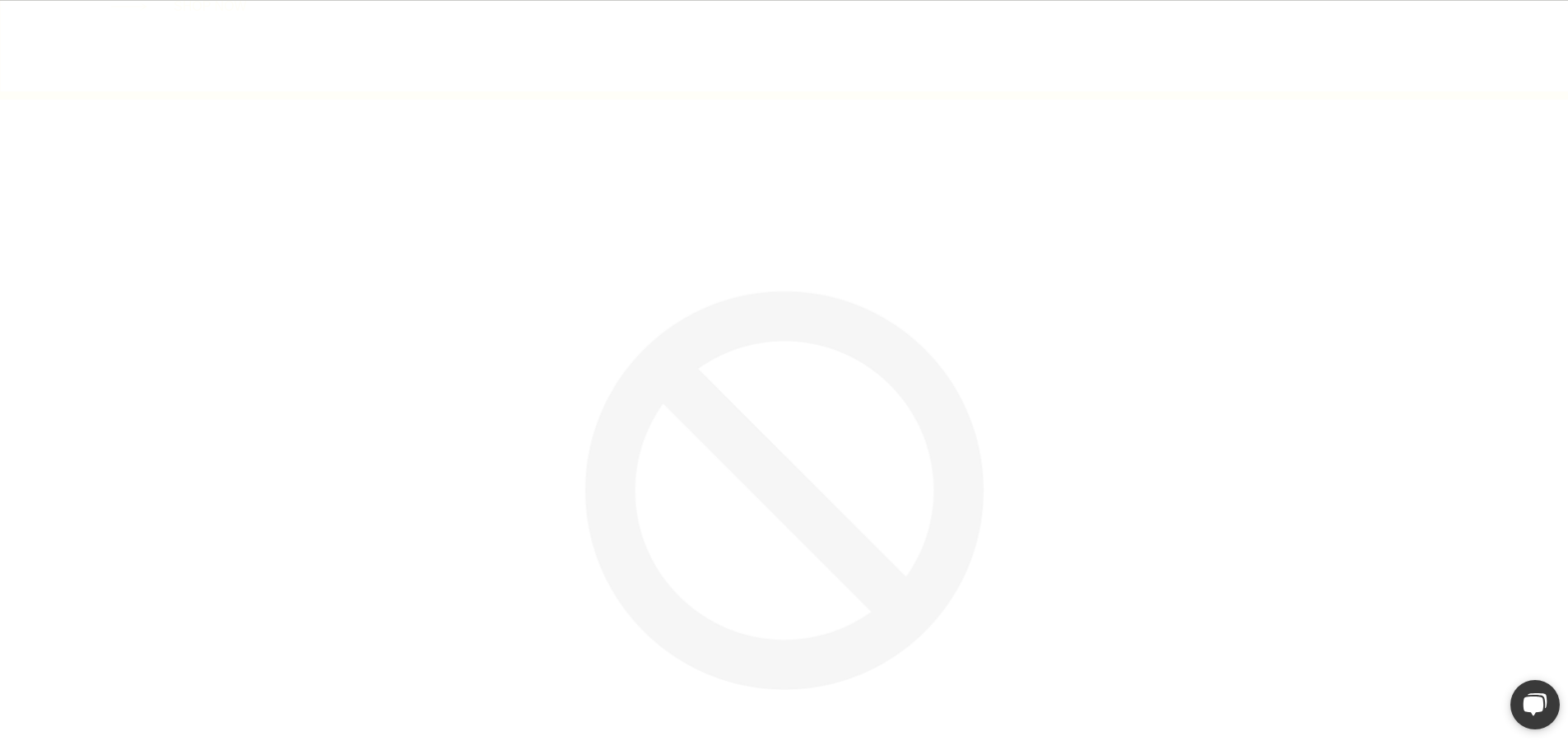
click at [777, 480] on img at bounding box center [784, 564] width 1568 height 930
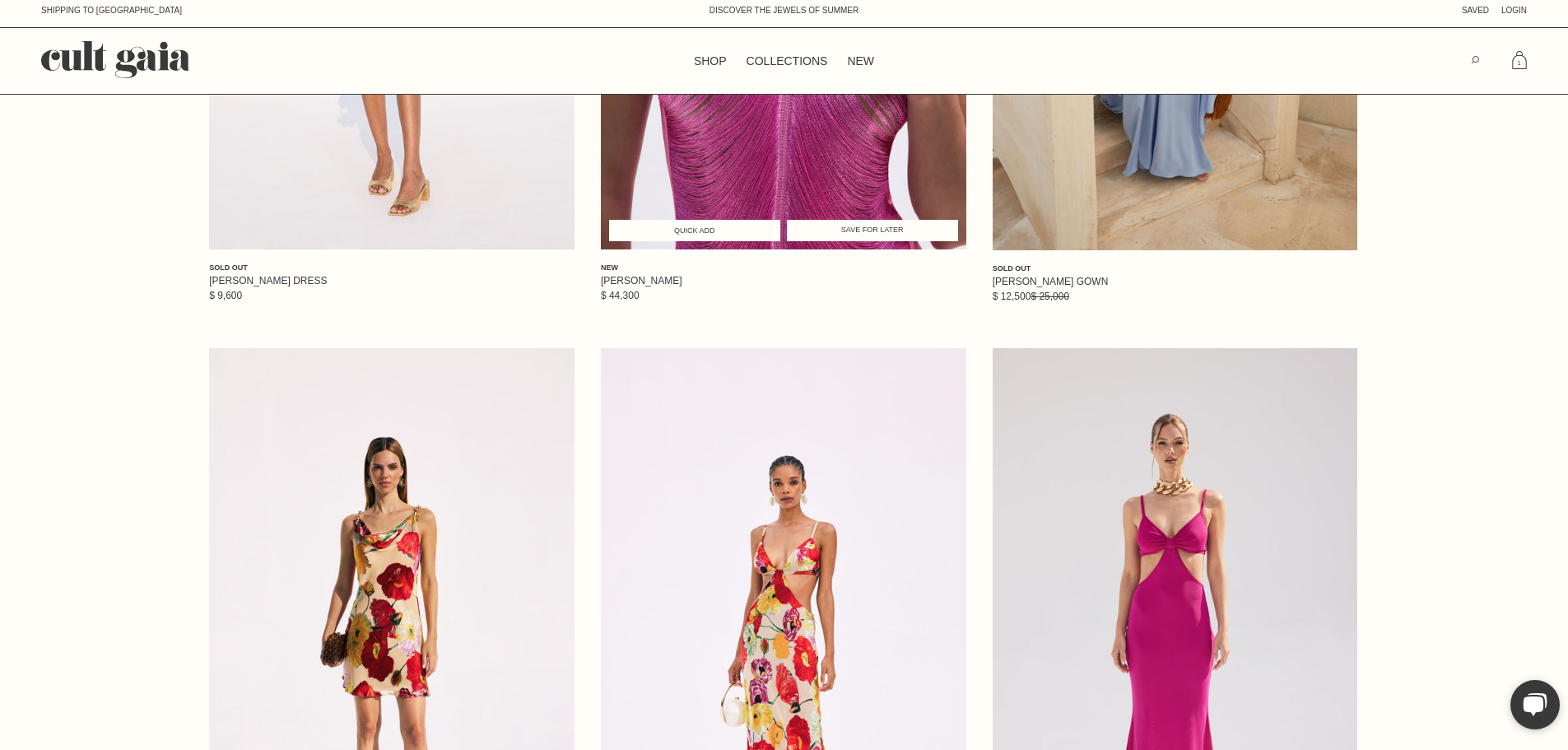
scroll to position [494, 0]
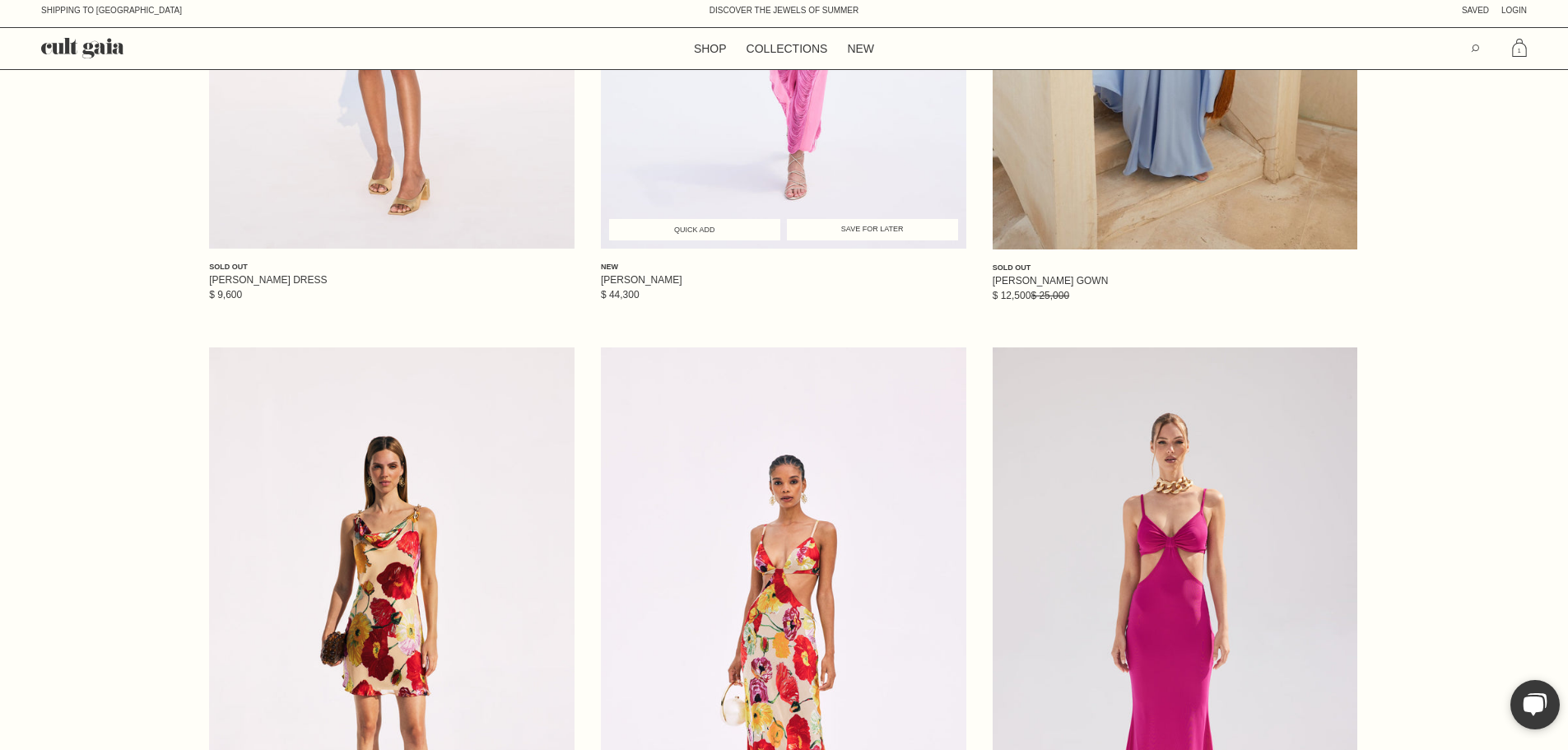
click at [722, 234] on span "Quick Add" at bounding box center [695, 229] width 158 height 9
click at [748, 232] on link "S" at bounding box center [750, 227] width 67 height 9
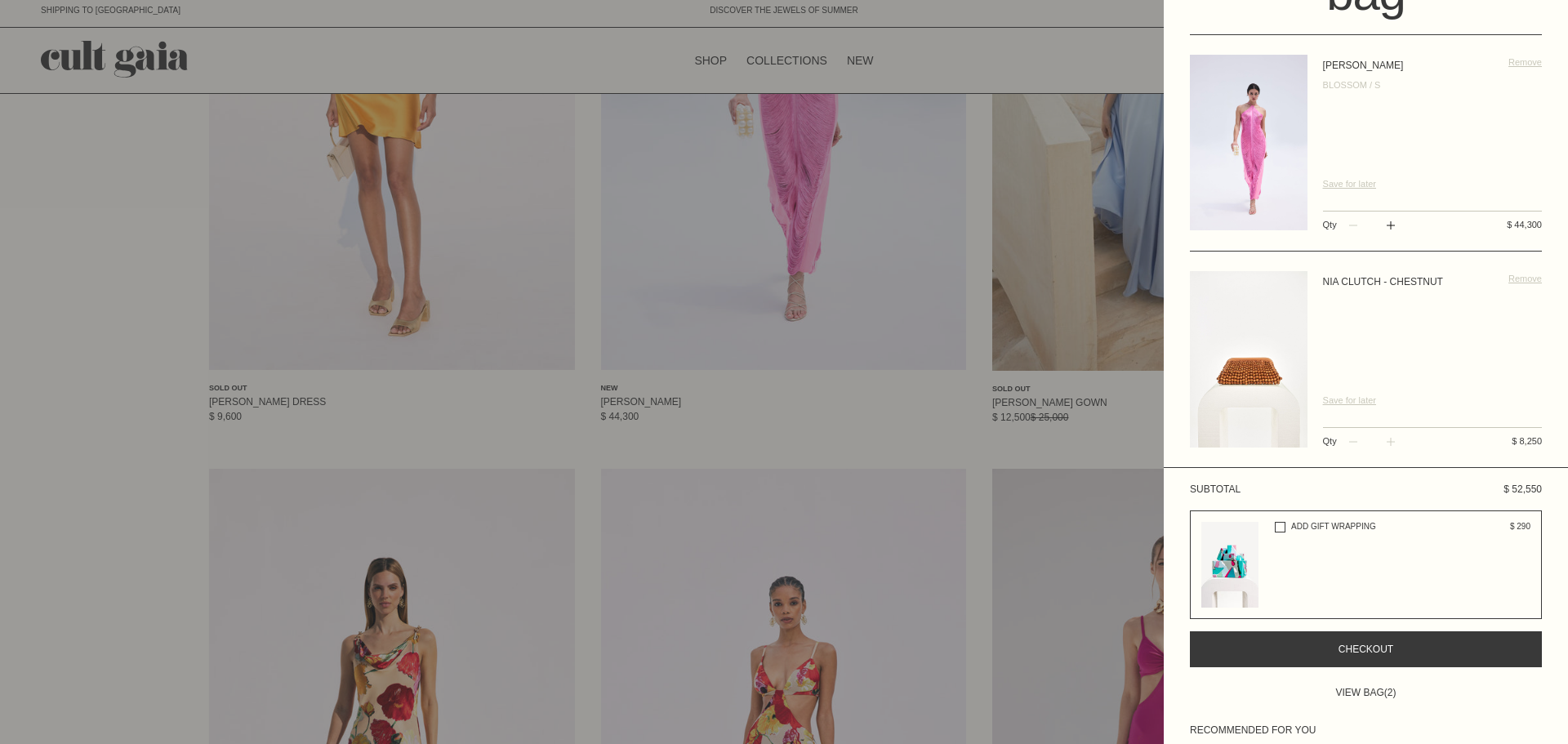
scroll to position [164, 0]
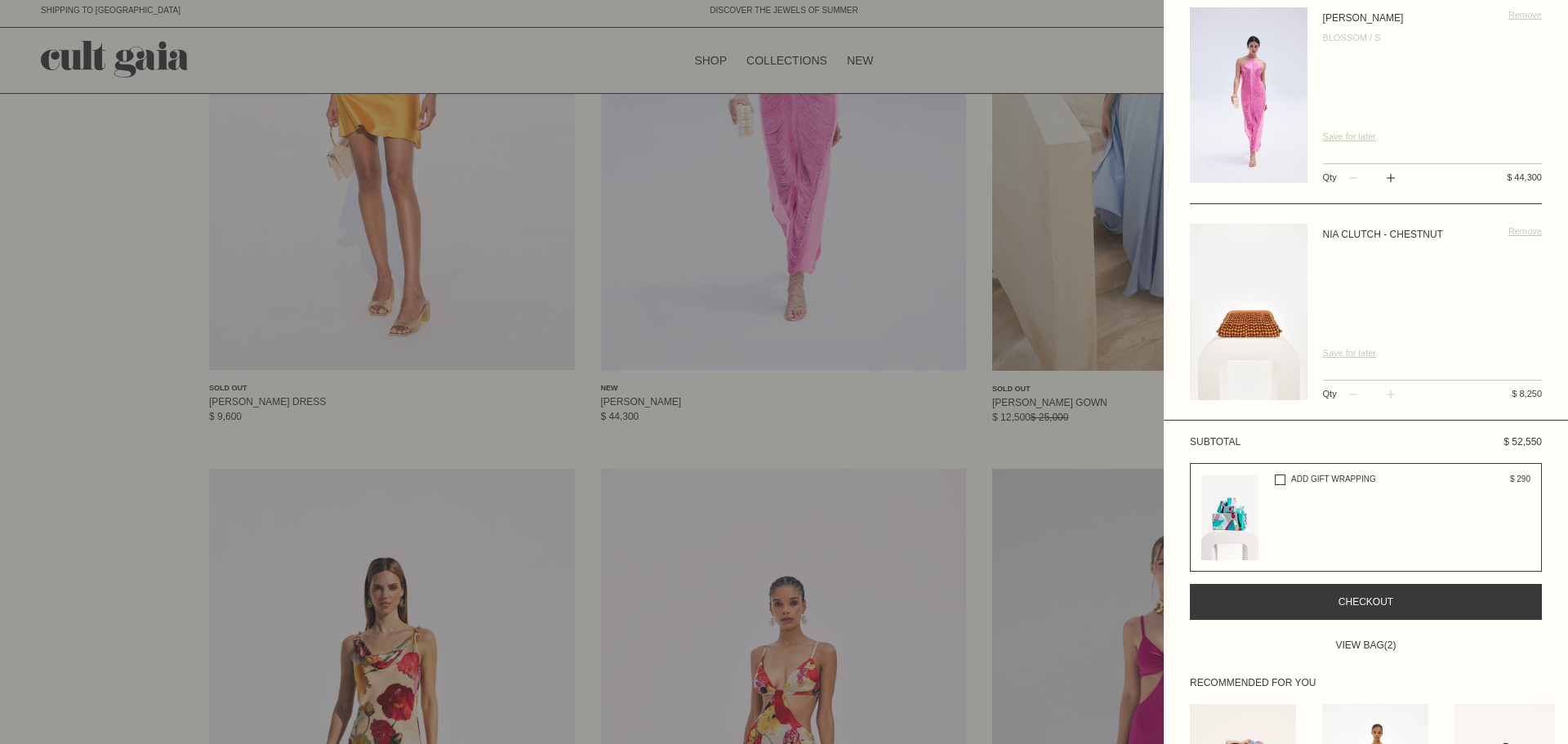
click at [1516, 232] on span "Remove" at bounding box center [1524, 231] width 33 height 9
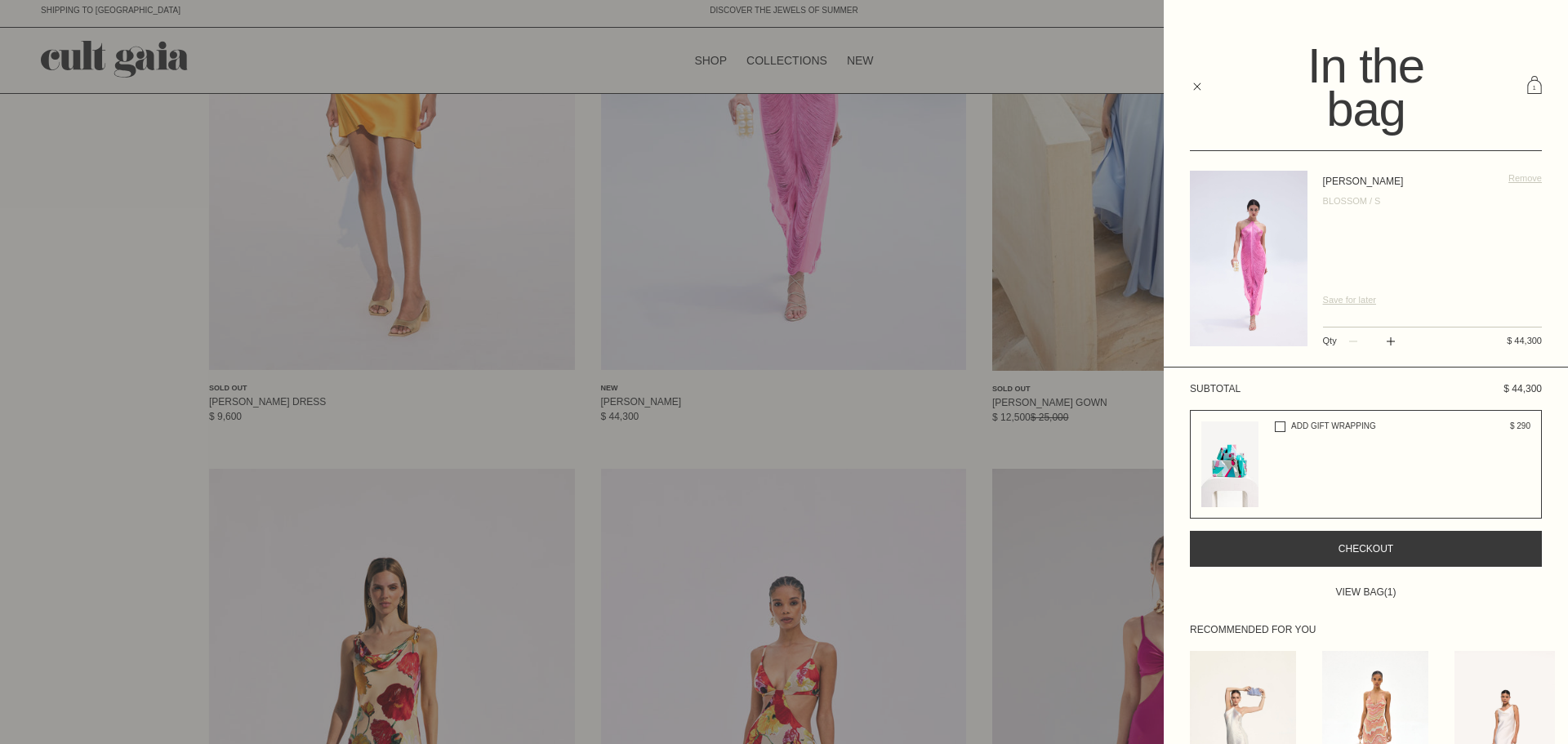
click at [1377, 557] on button "Checkout" at bounding box center [1366, 549] width 352 height 36
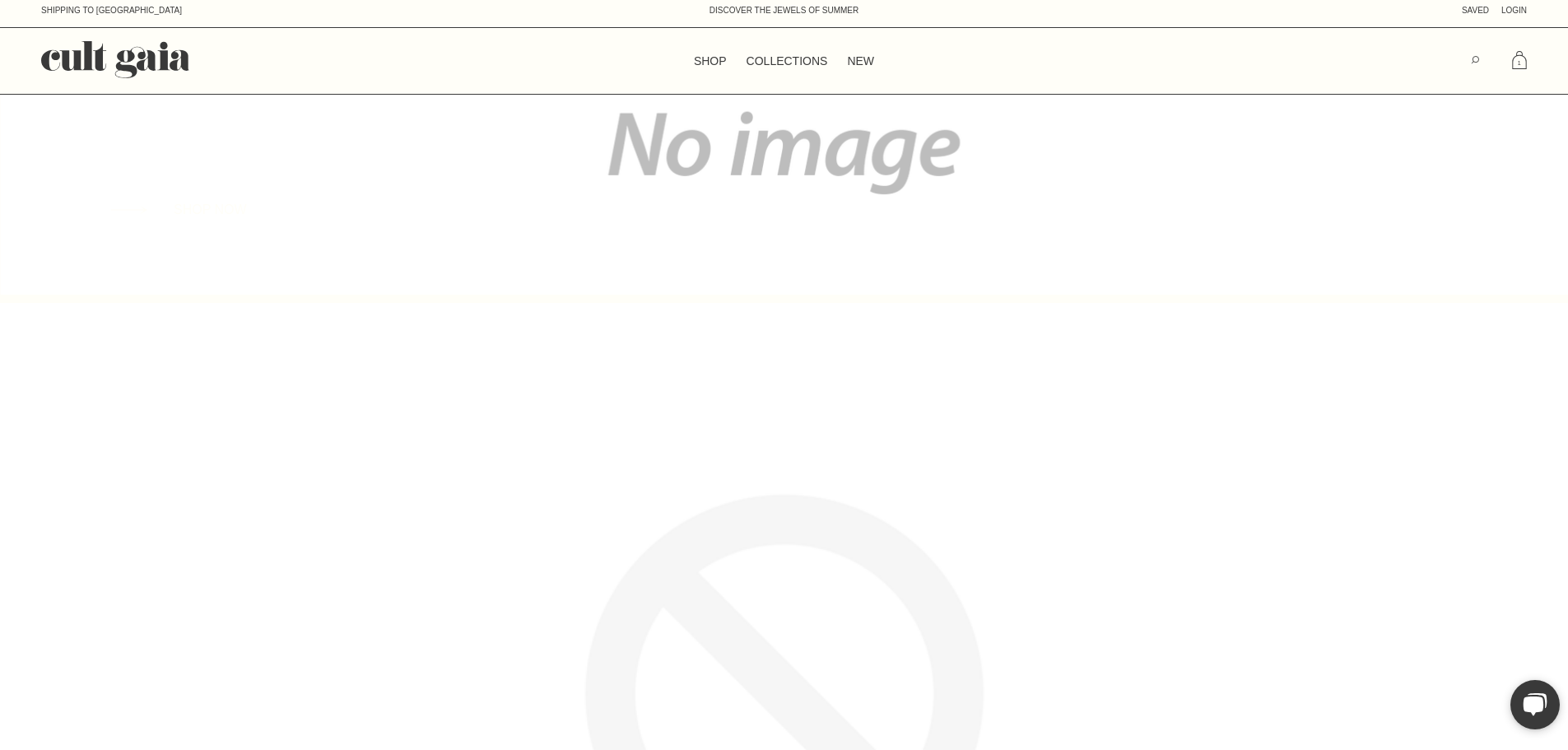
scroll to position [329, 0]
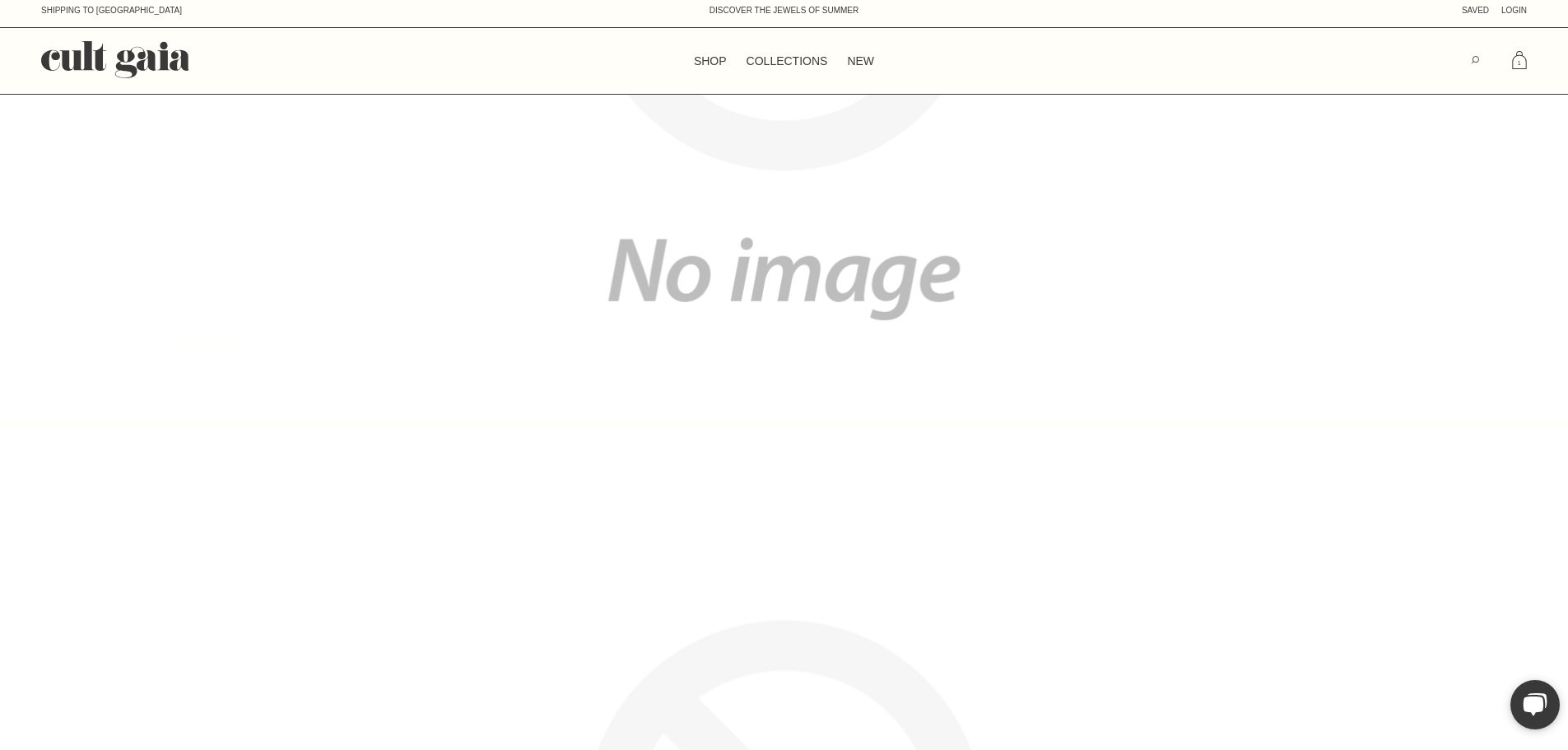
click at [1521, 57] on icon at bounding box center [1520, 60] width 15 height 21
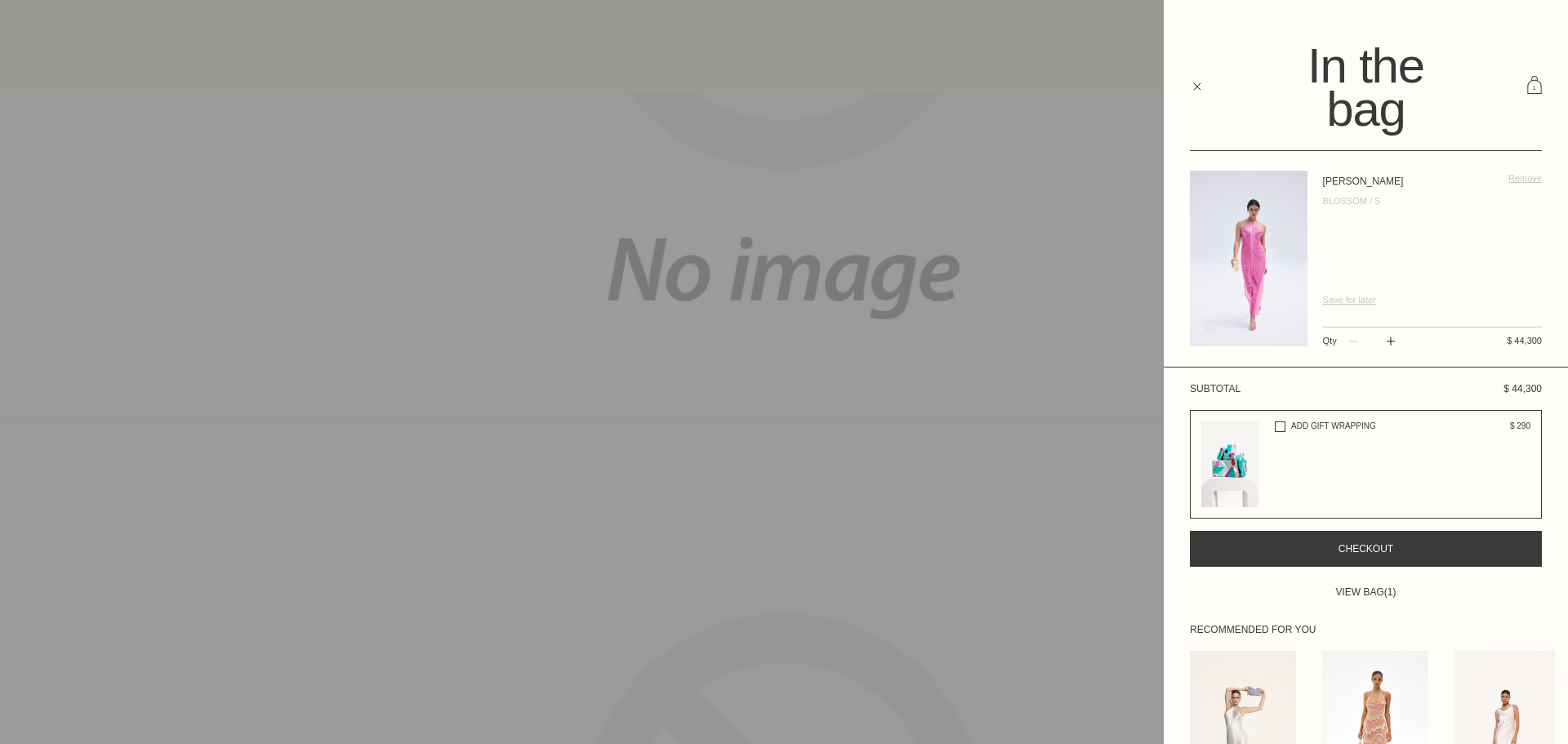
click at [1389, 552] on button "Checkout" at bounding box center [1366, 549] width 352 height 36
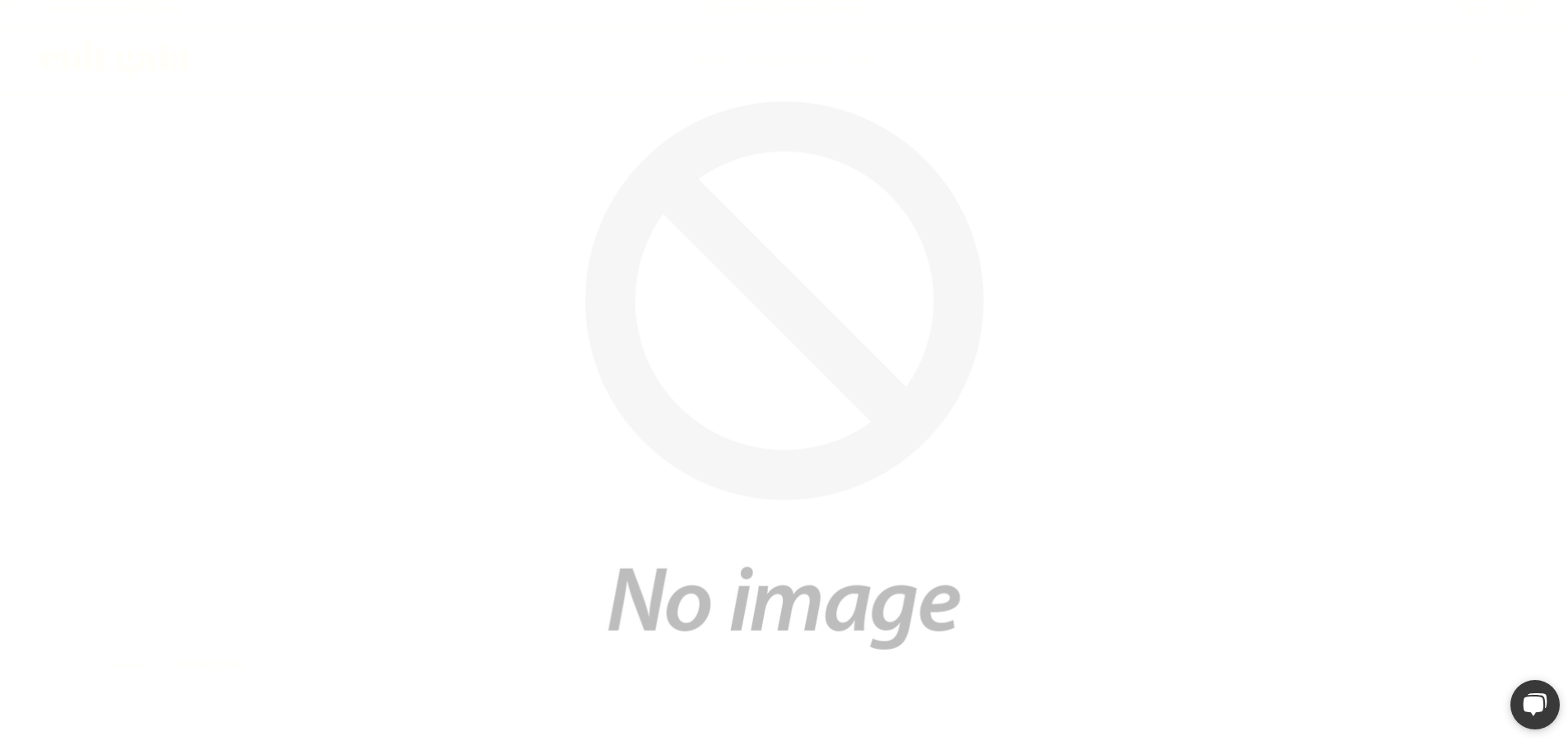
click at [1520, 64] on link "1 item" at bounding box center [1520, 62] width 25 height 25
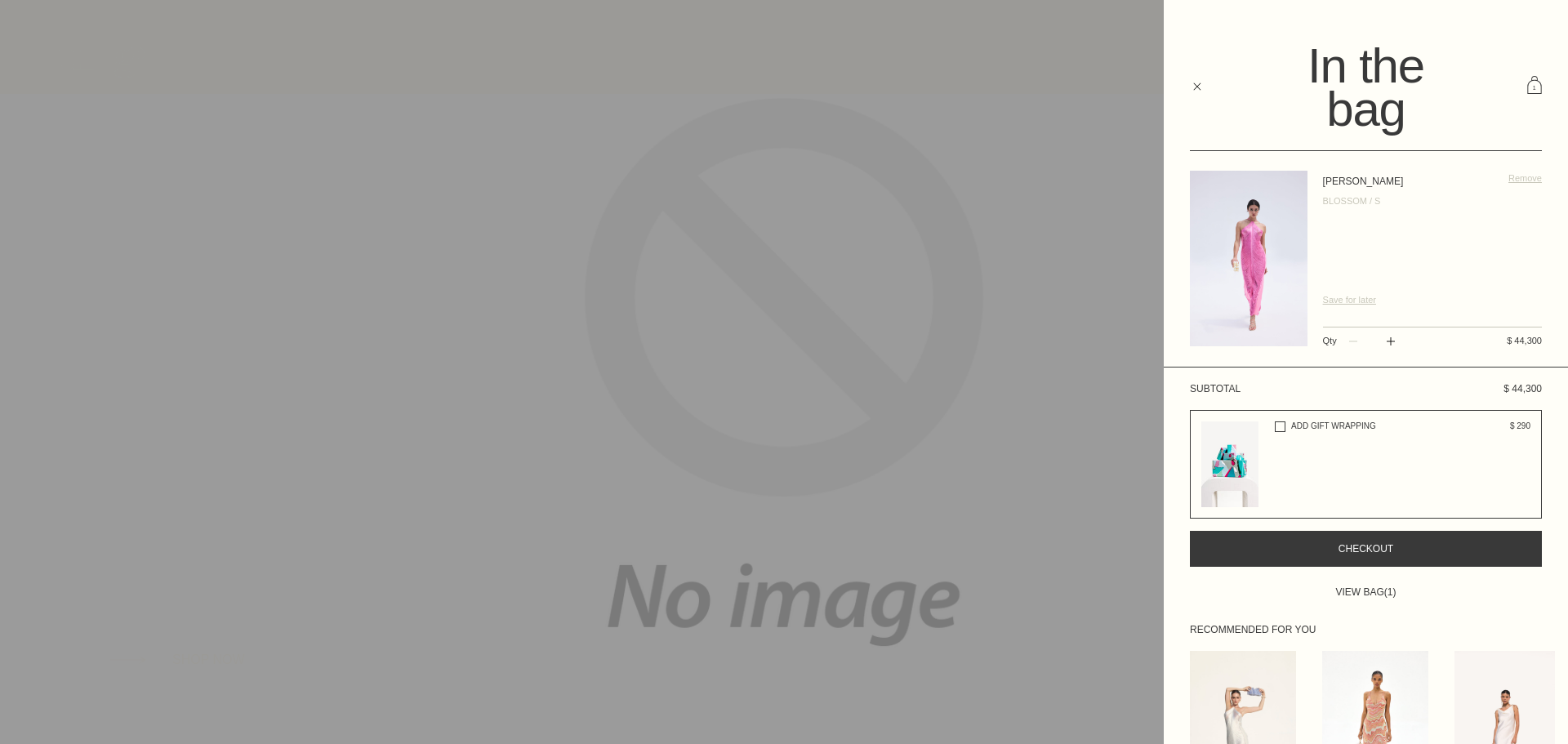
click at [1508, 171] on div "Remove" at bounding box center [1524, 240] width 33 height 140
click at [1508, 175] on span "Remove" at bounding box center [1524, 178] width 33 height 9
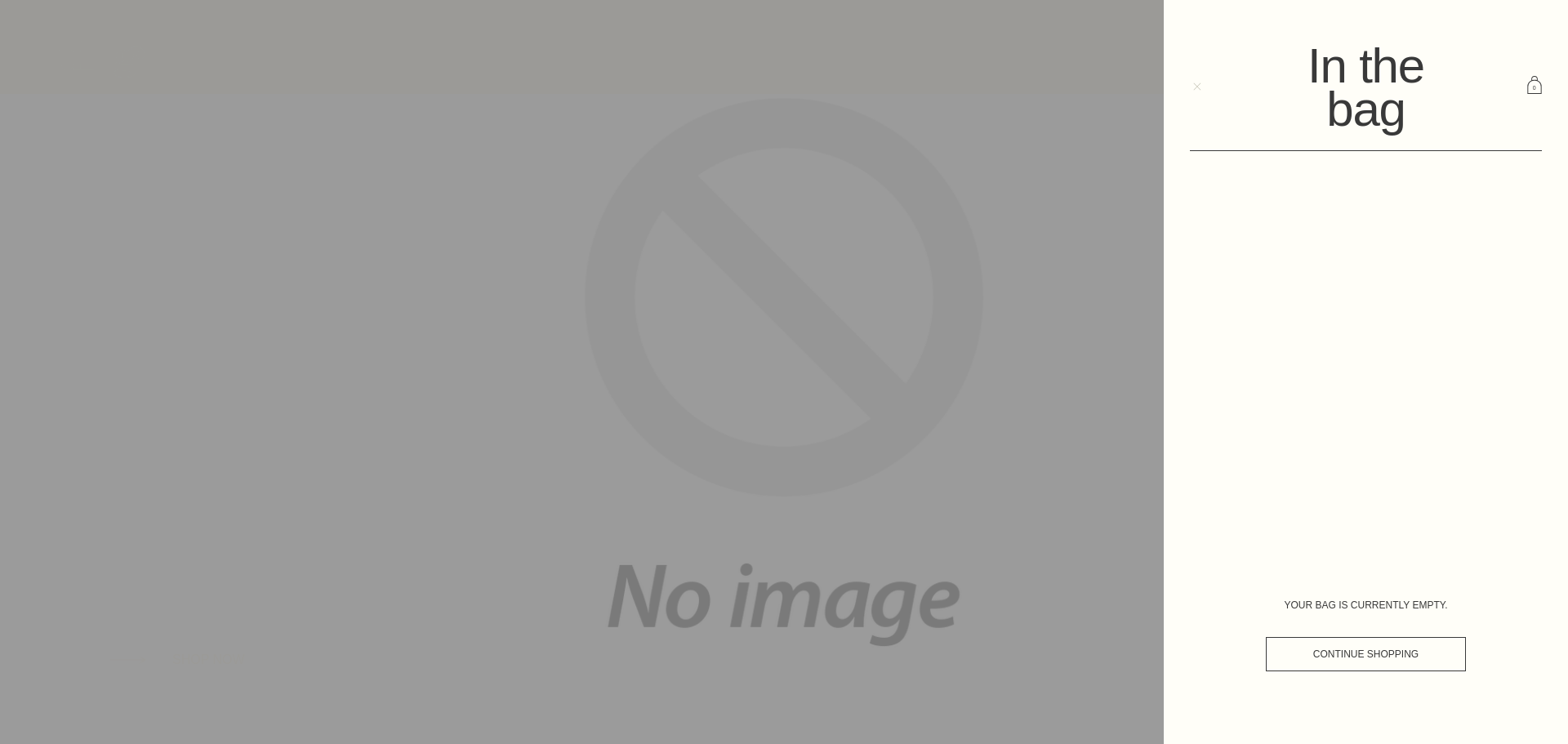
click at [1199, 89] on icon "button" at bounding box center [1197, 86] width 9 height 9
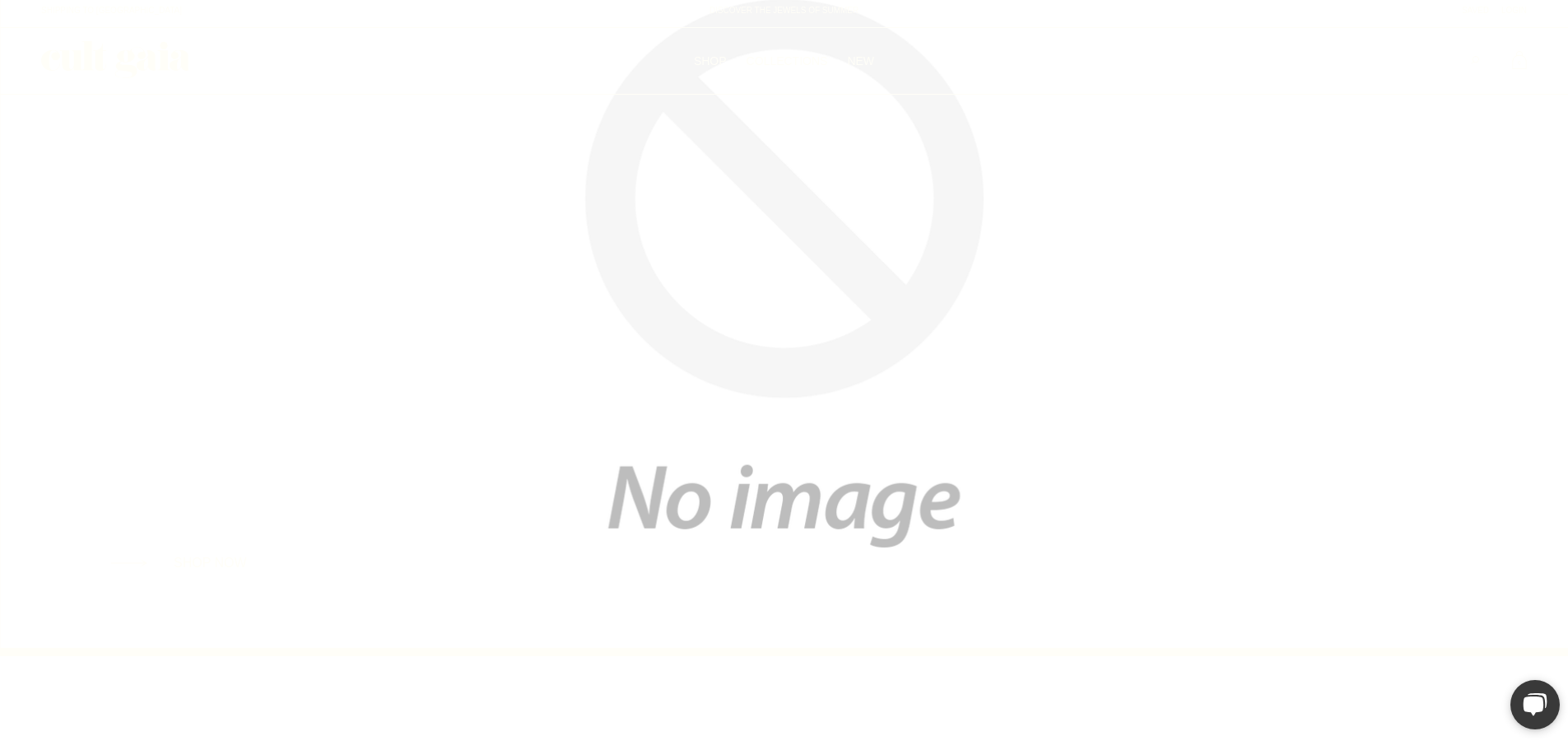
scroll to position [494, 0]
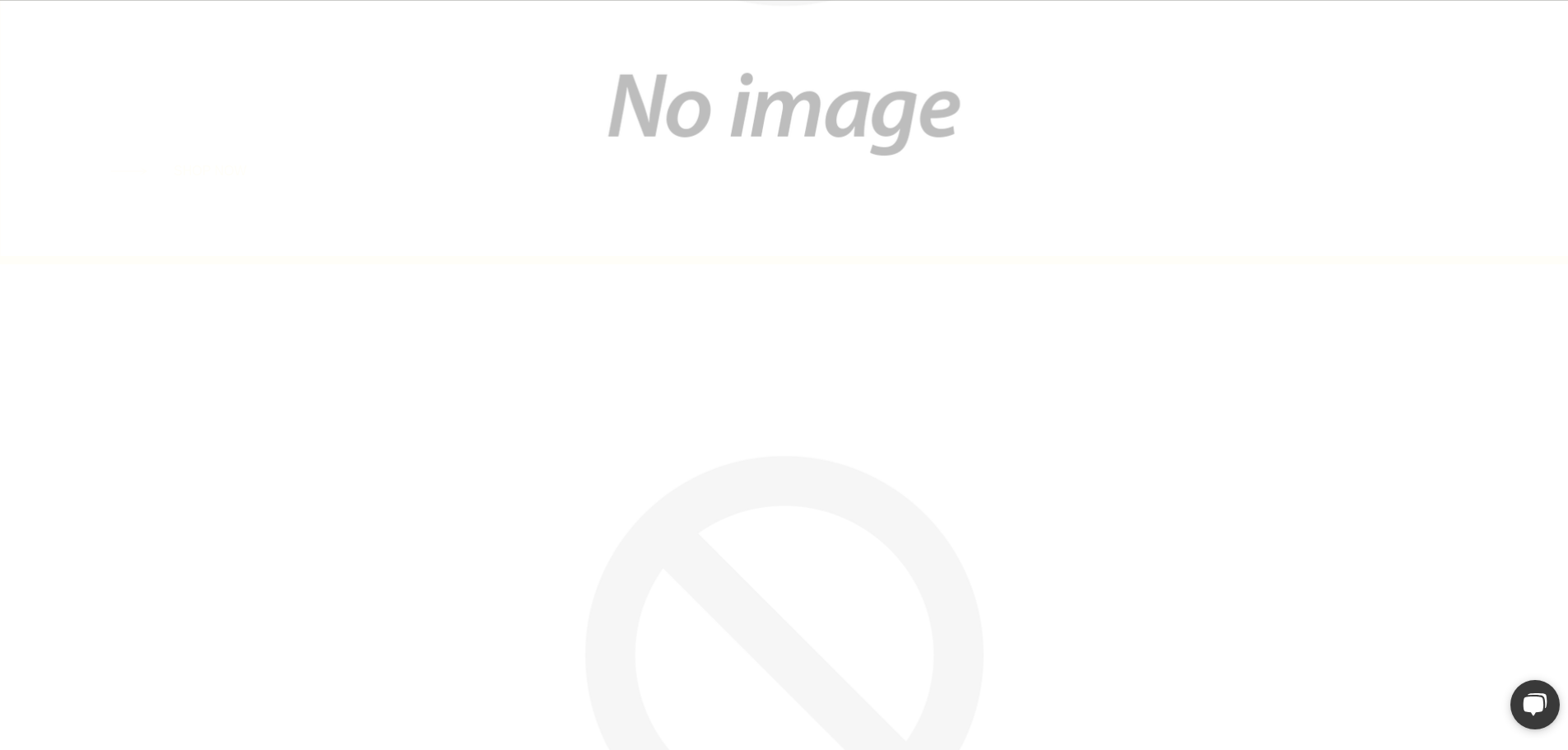
click at [749, 581] on img at bounding box center [784, 729] width 1568 height 930
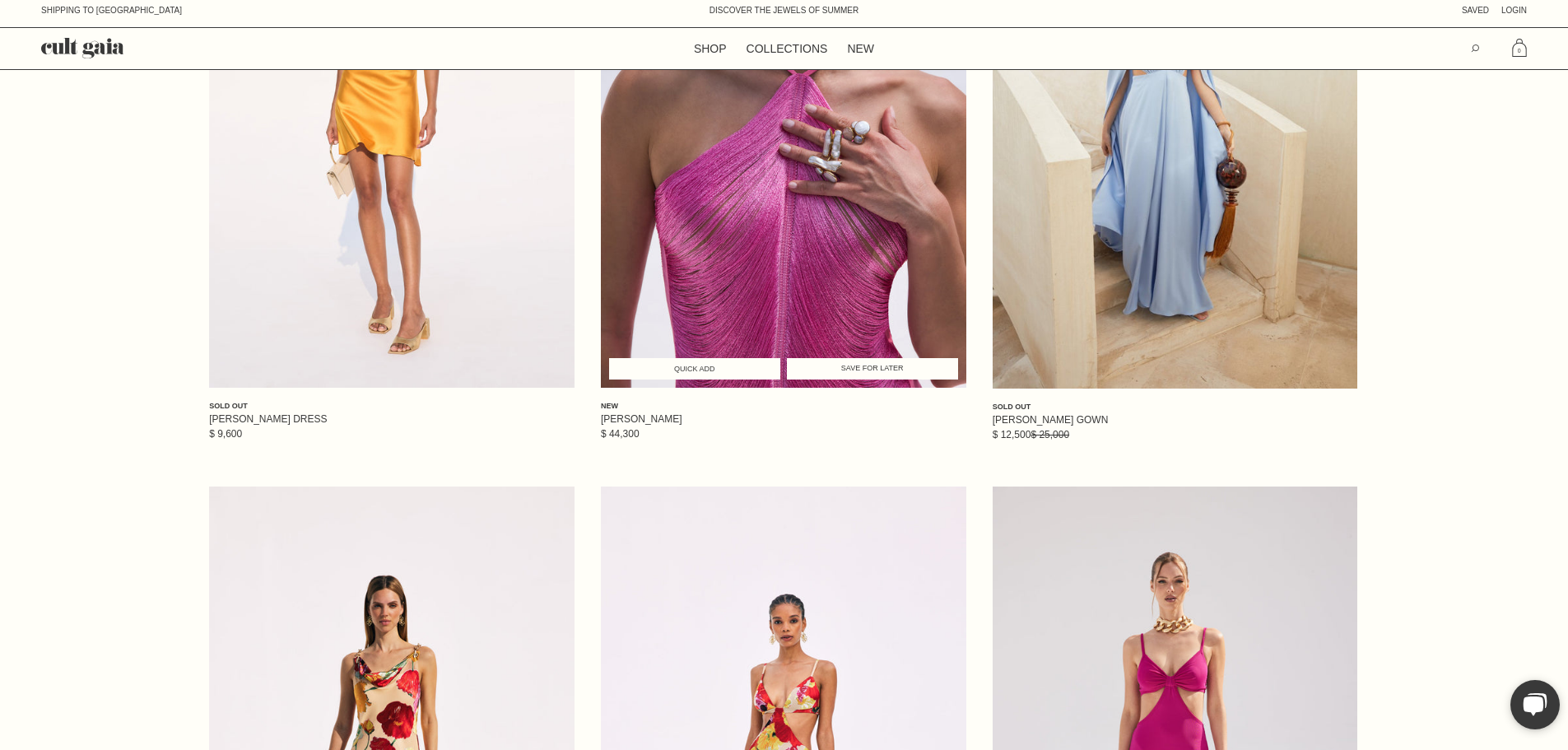
scroll to position [329, 0]
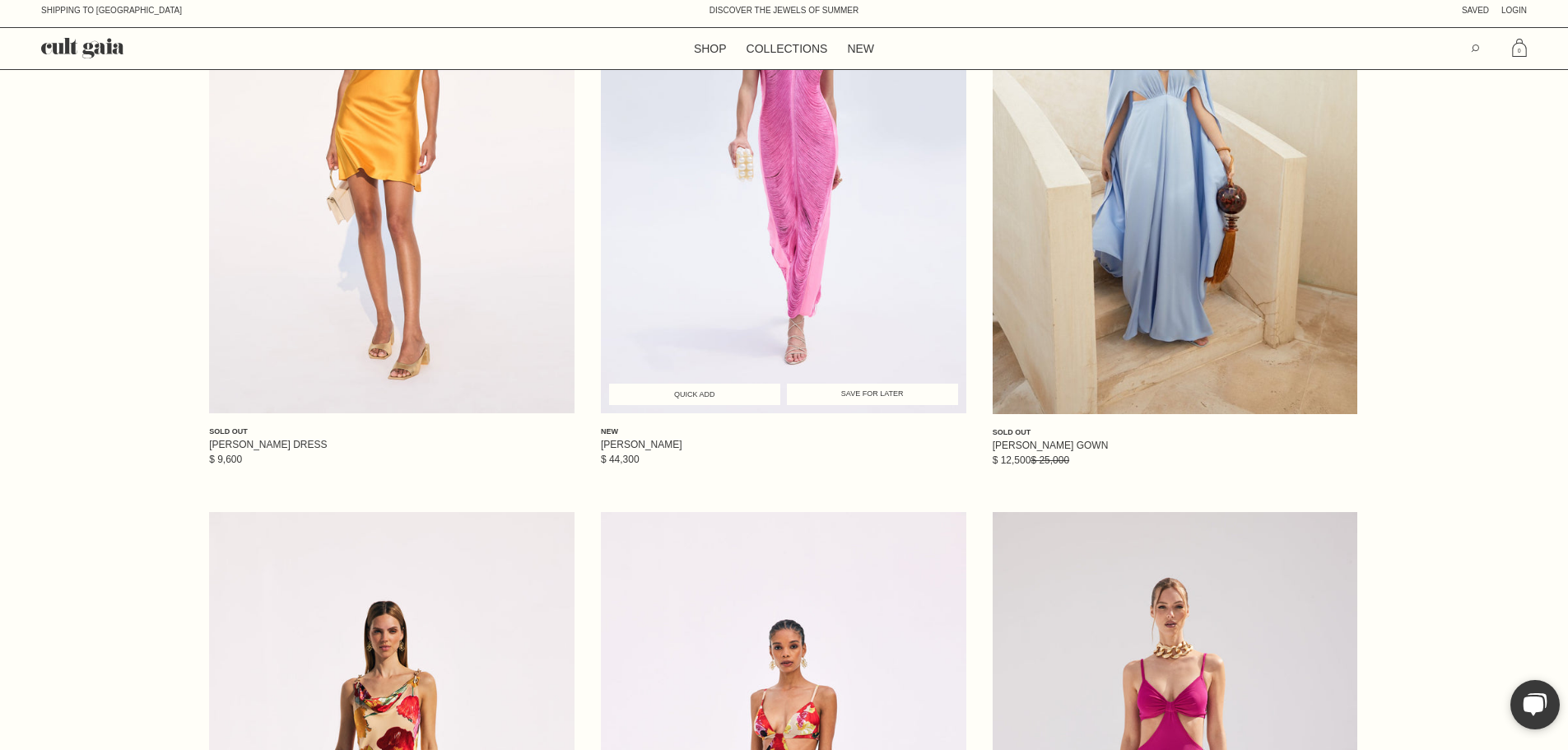
click at [737, 399] on span "Quick Add" at bounding box center [695, 394] width 158 height 9
click at [753, 397] on link "S" at bounding box center [750, 391] width 67 height 9
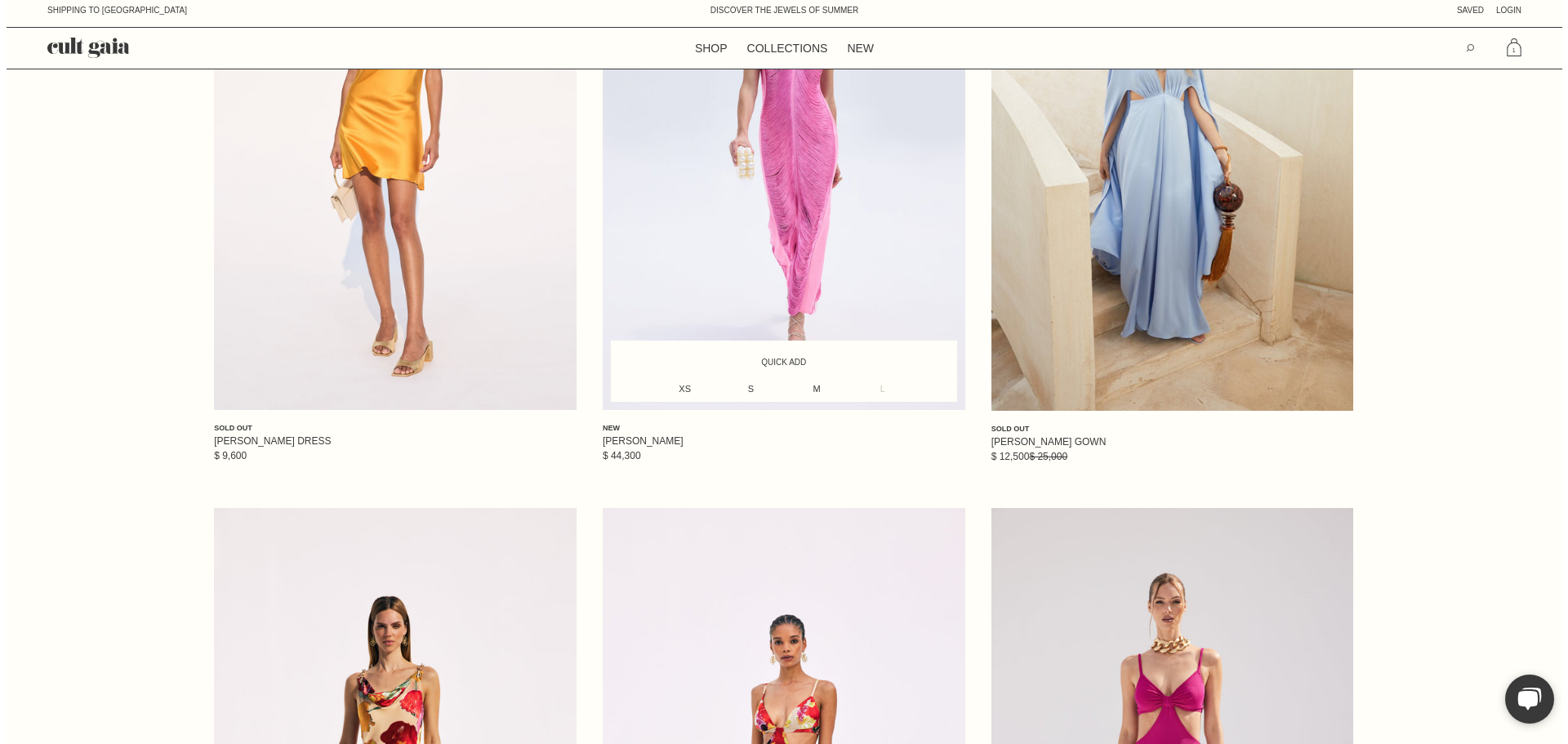
scroll to position [0, 0]
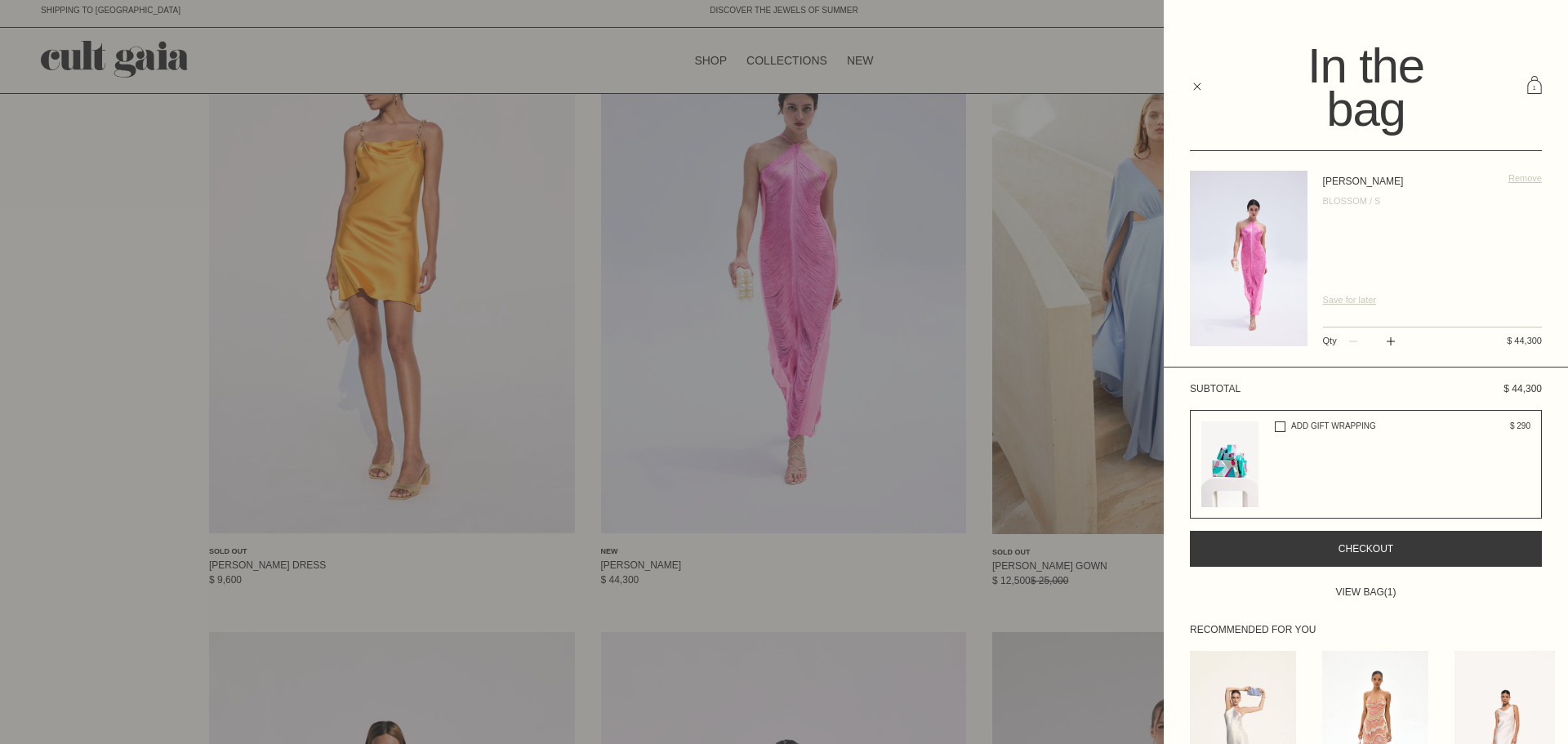
click at [1472, 551] on button "Checkout" at bounding box center [1366, 549] width 352 height 36
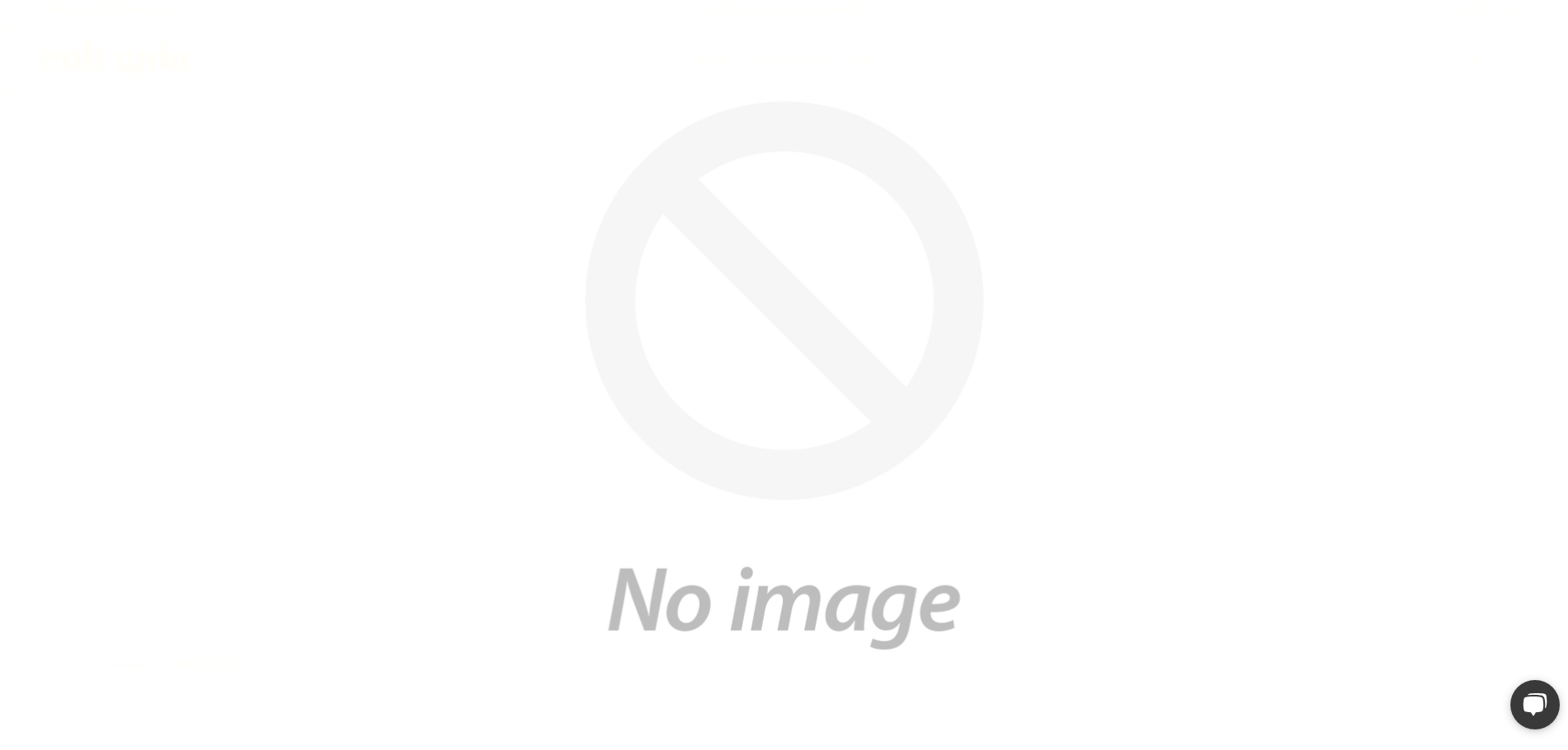
click at [1541, 21] on div "Shipping to [GEOGRAPHIC_DATA] Skip to content DISCOVER THE JEWELS OF SUMMER SAV…" at bounding box center [784, 13] width 1568 height 20
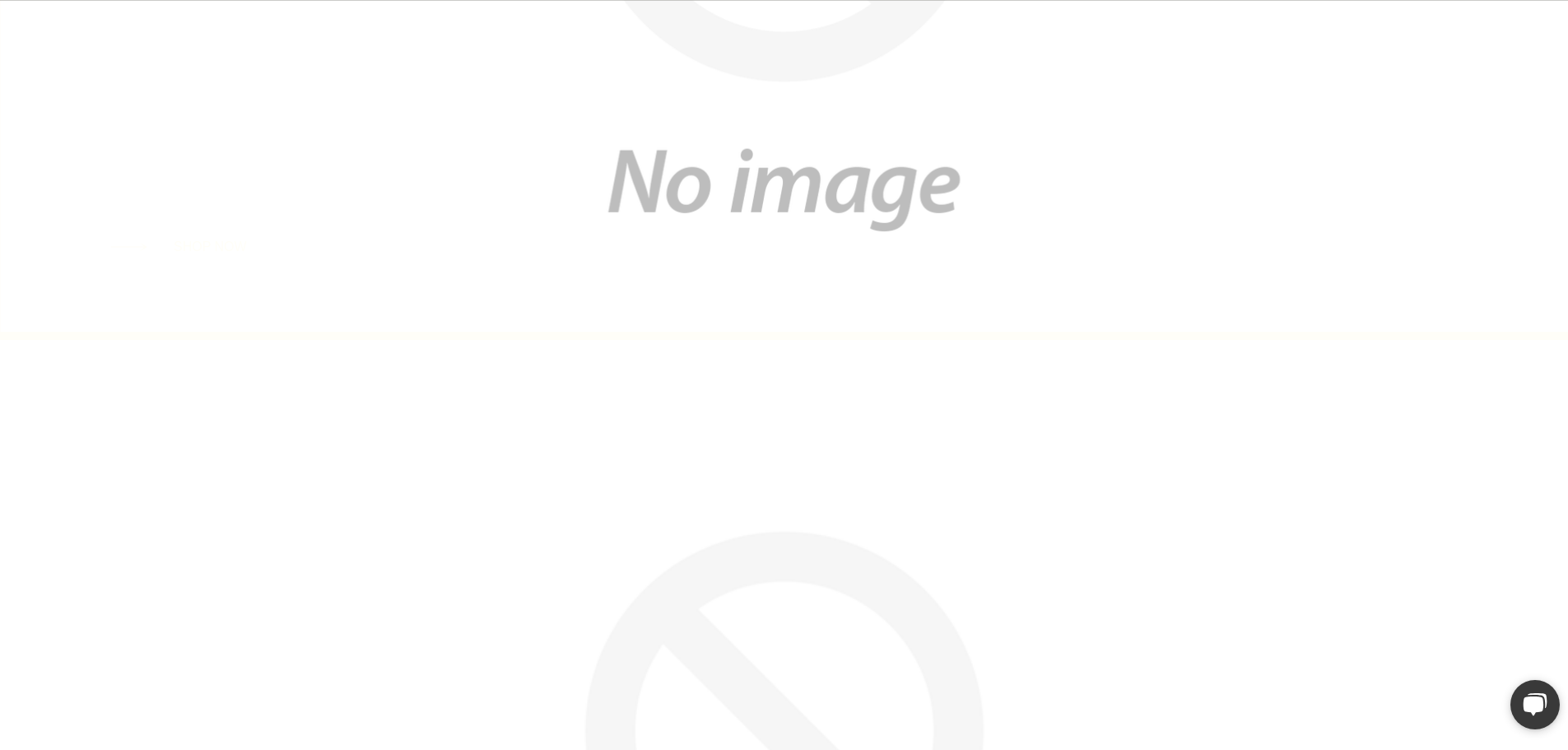
scroll to position [329, 0]
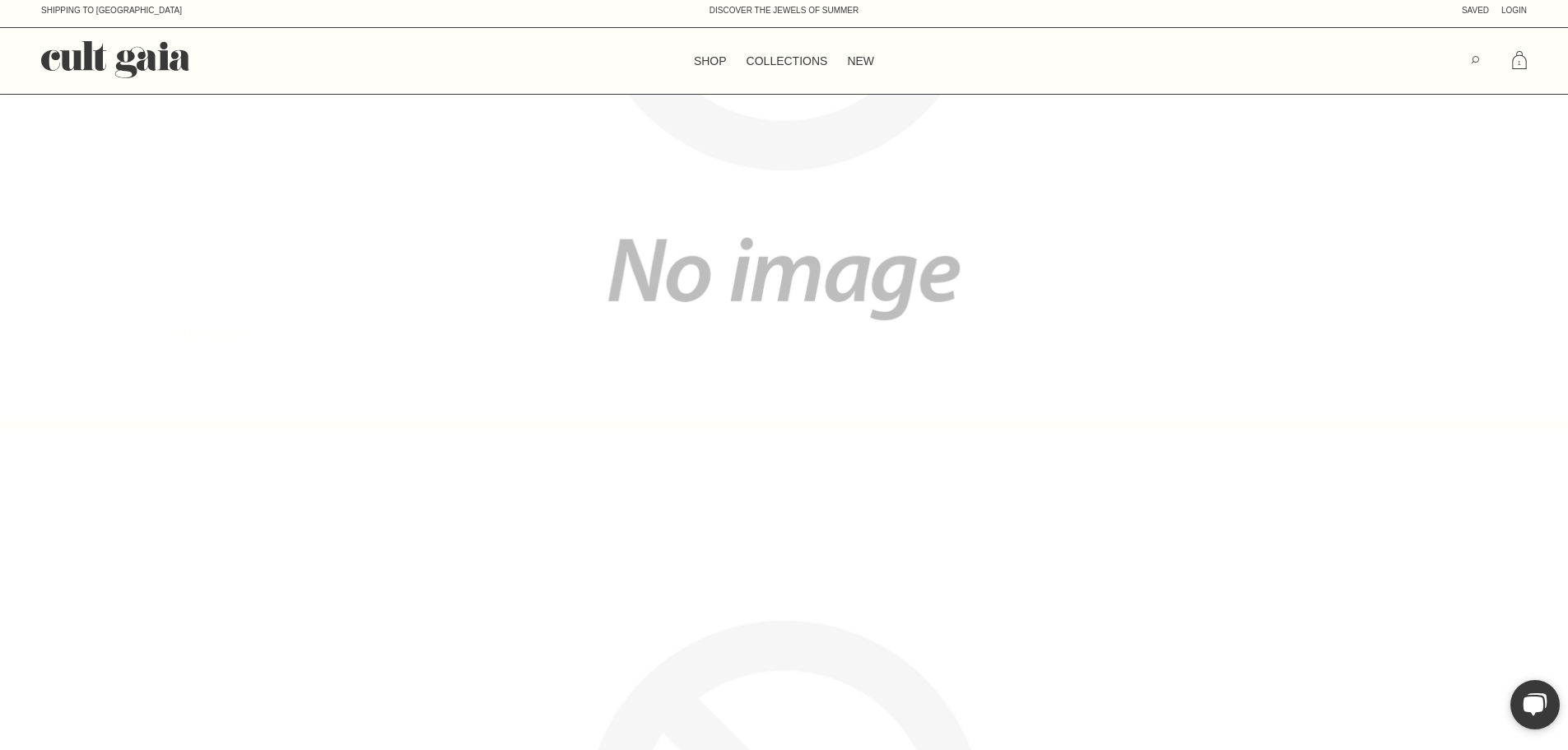
click at [1522, 64] on icon at bounding box center [1520, 60] width 15 height 21
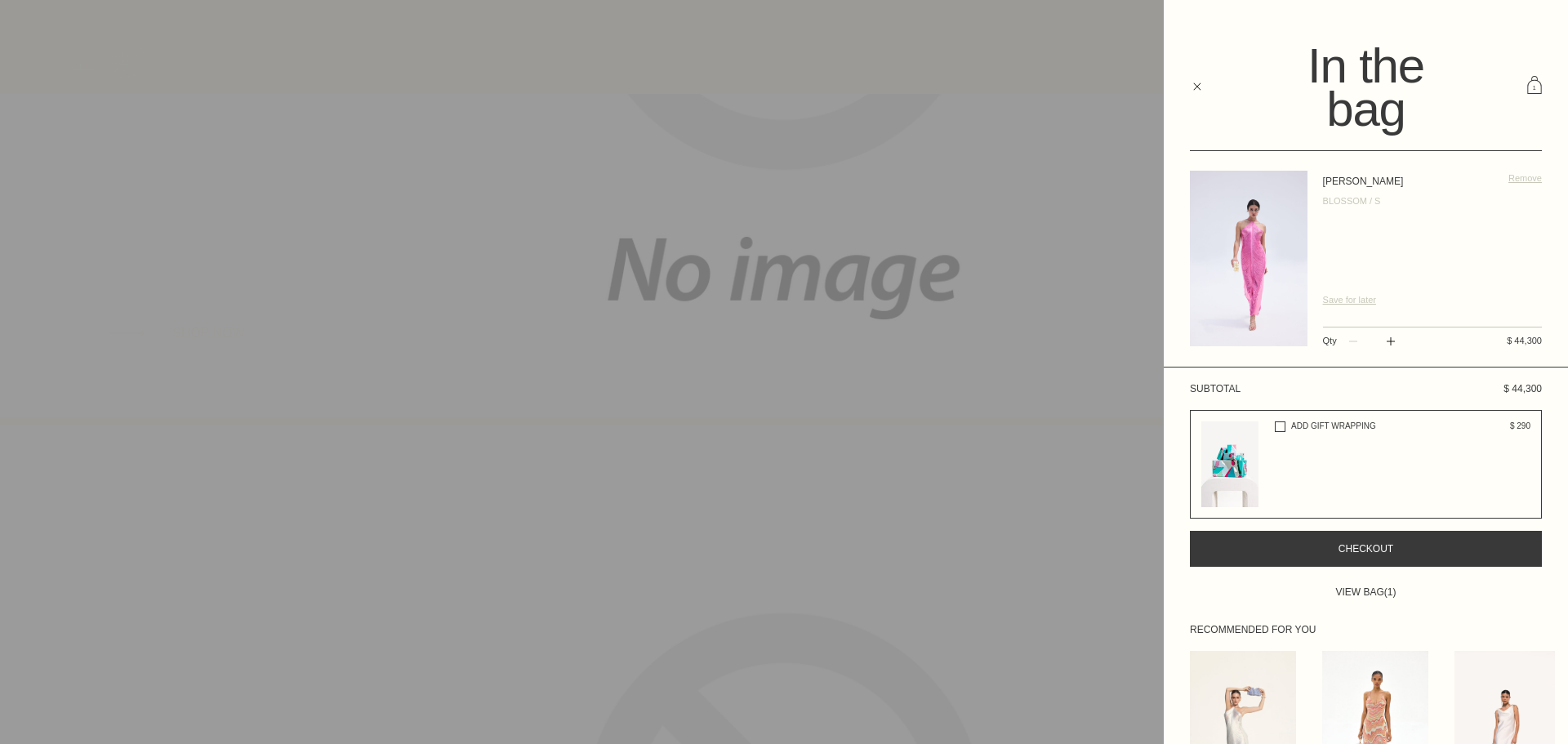
click at [1513, 177] on span "Remove" at bounding box center [1524, 178] width 33 height 9
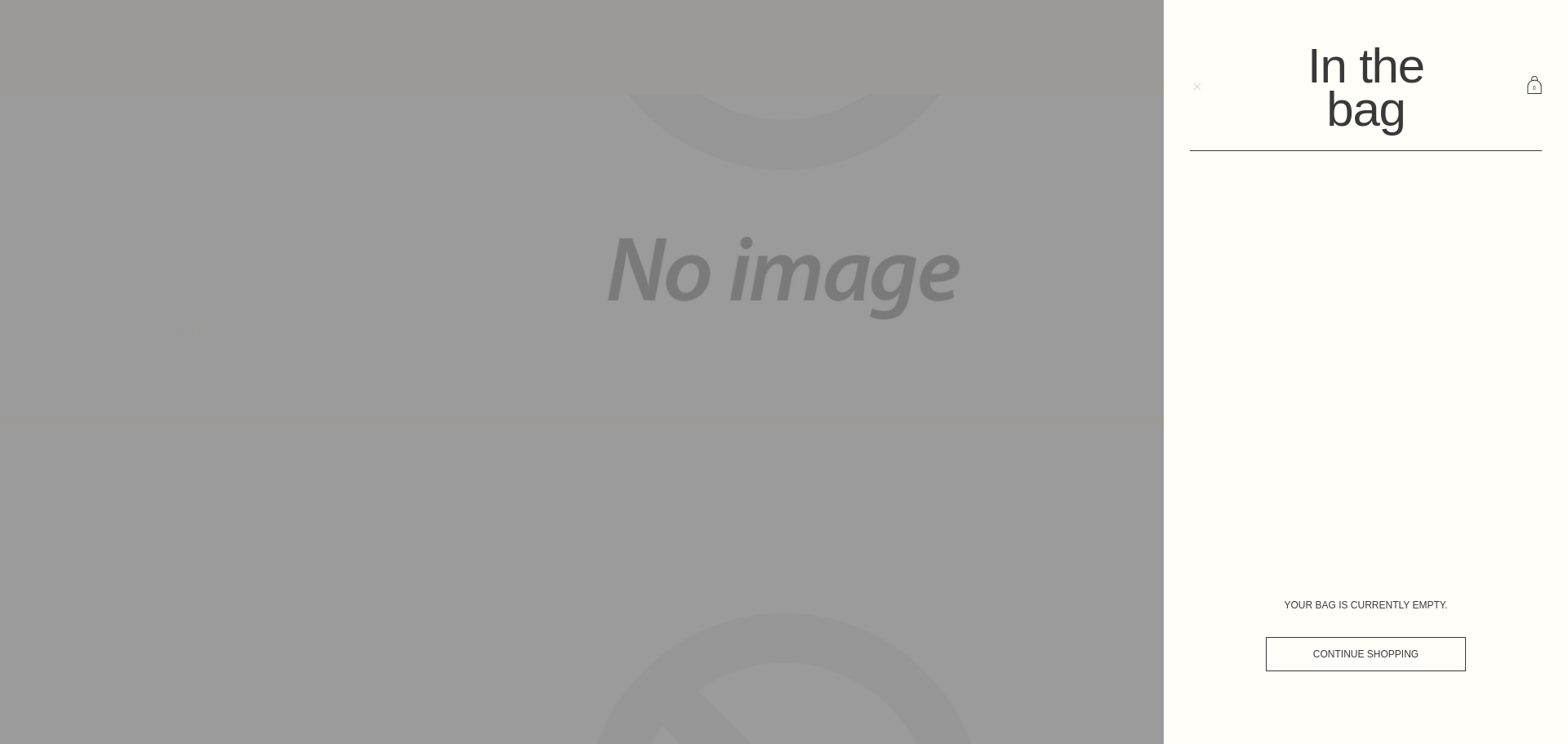
click at [1203, 87] on button "Close menu" at bounding box center [1195, 88] width 45 height 19
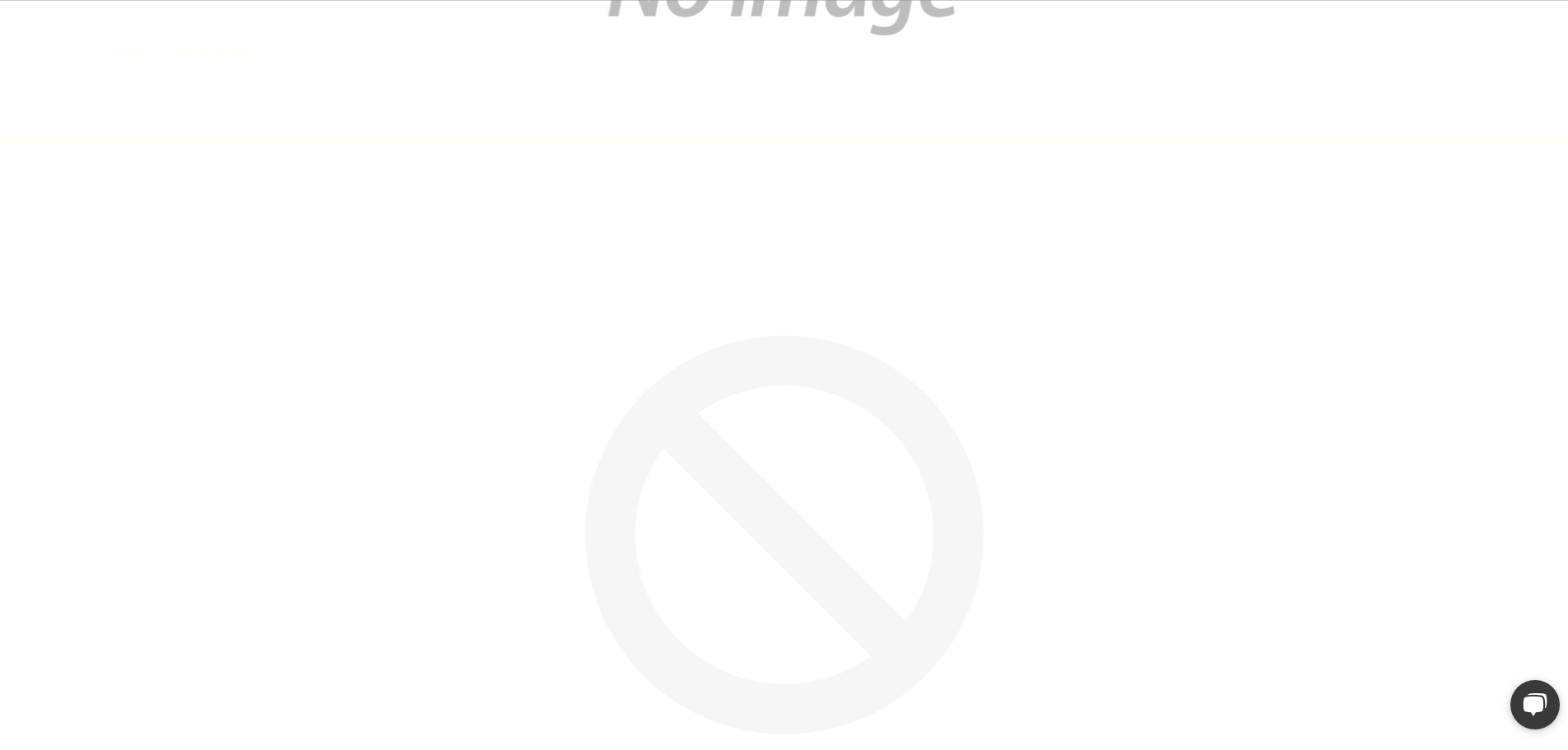
scroll to position [823, 0]
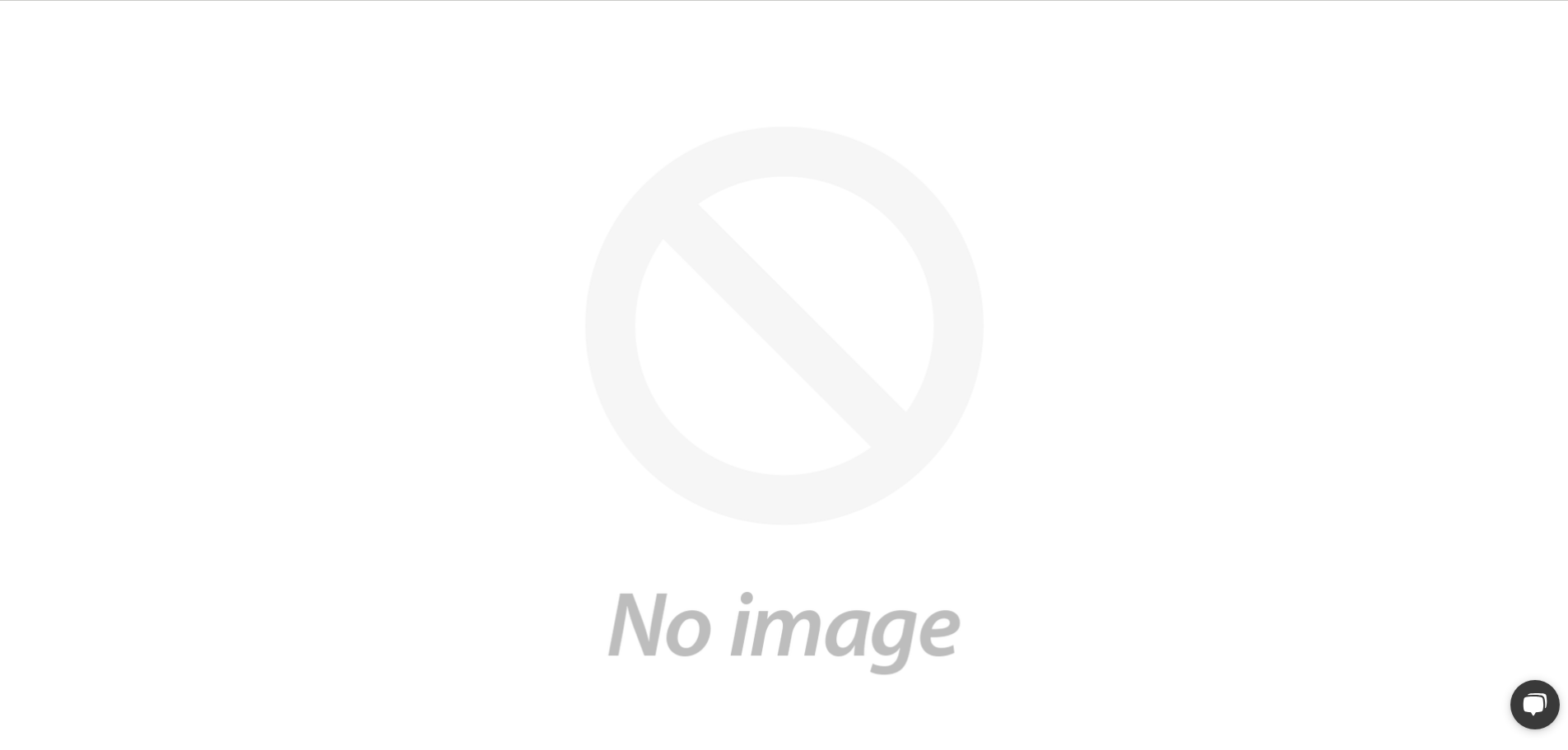
click at [783, 431] on img at bounding box center [784, 400] width 1568 height 930
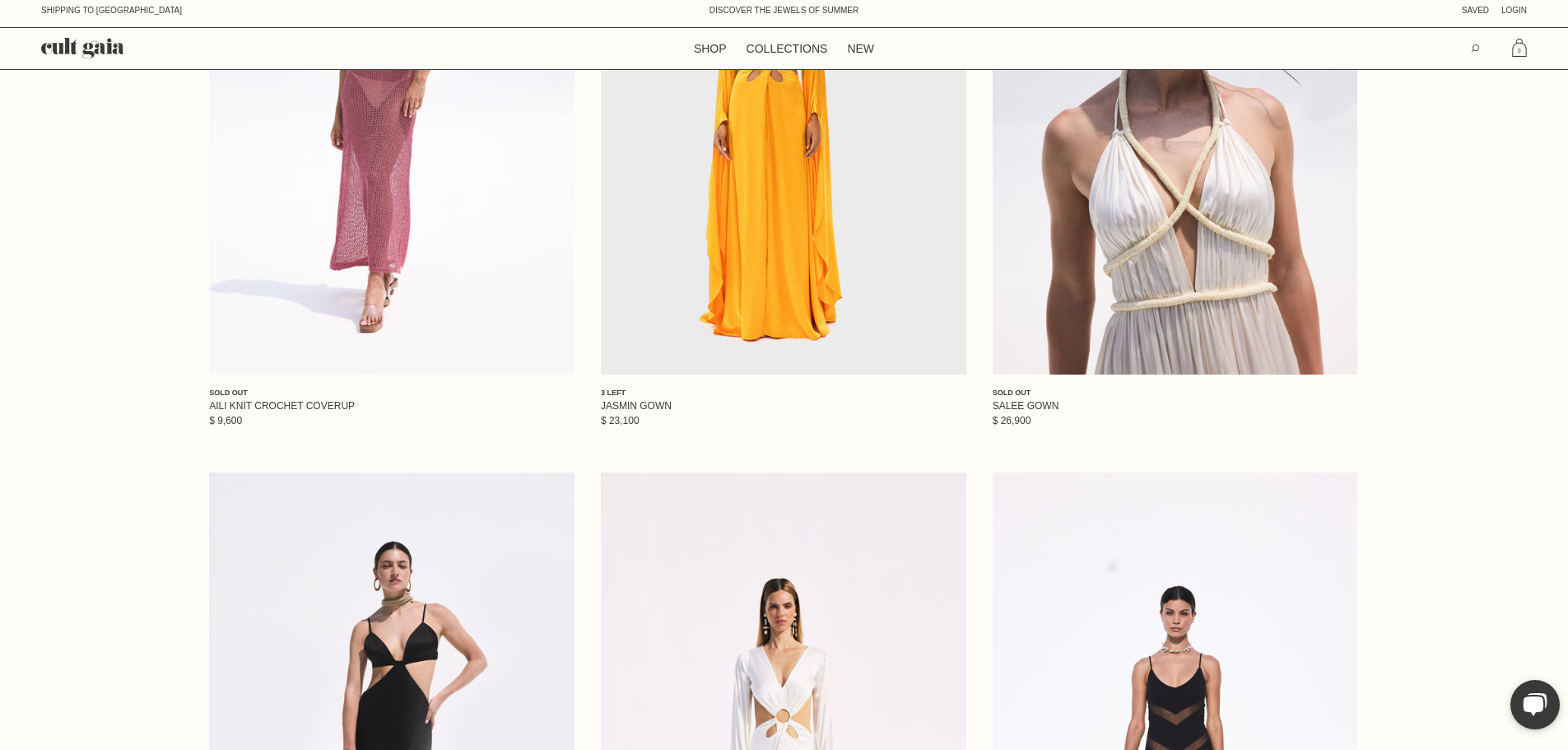
scroll to position [2964, 0]
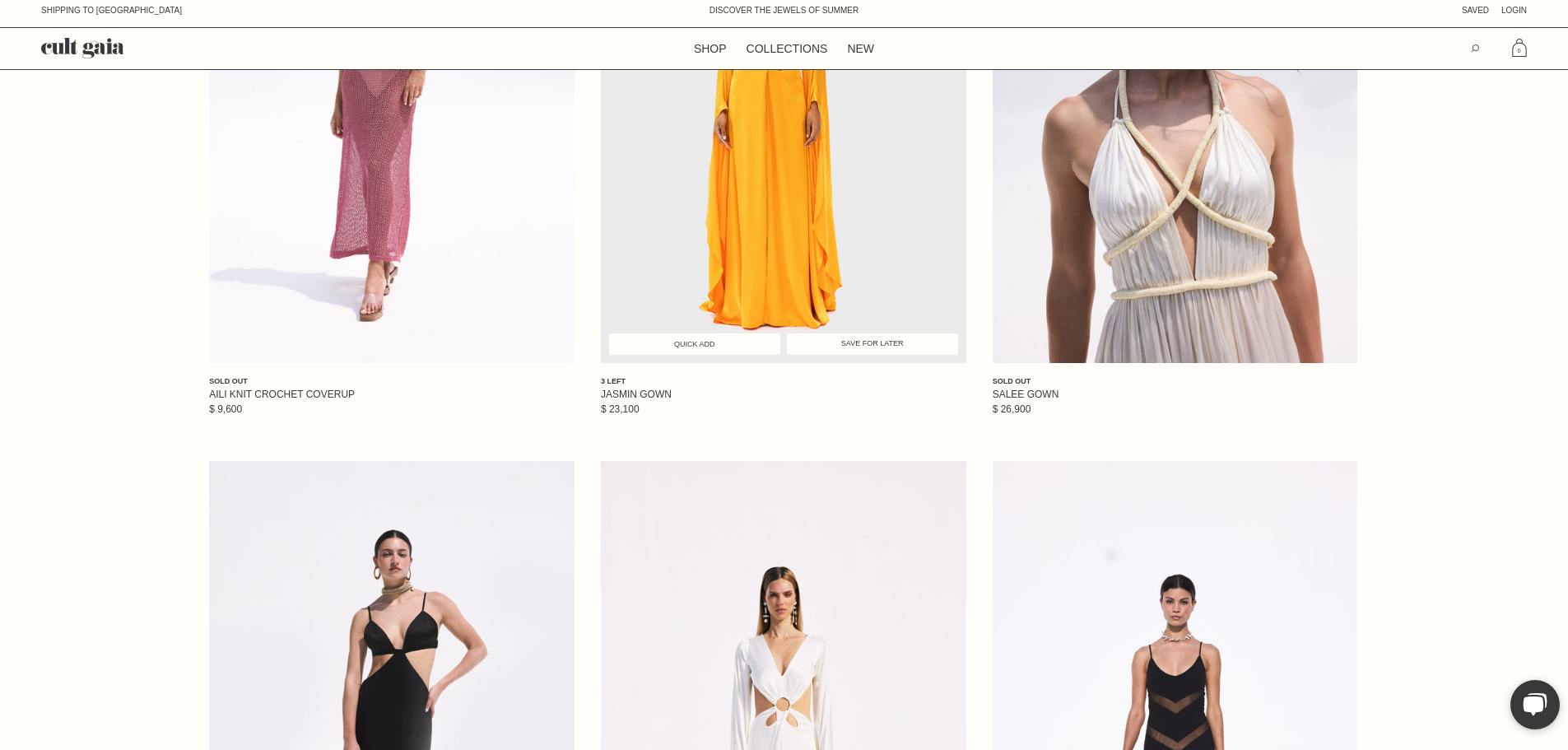
click at [706, 348] on span "Quick Add" at bounding box center [695, 344] width 158 height 9
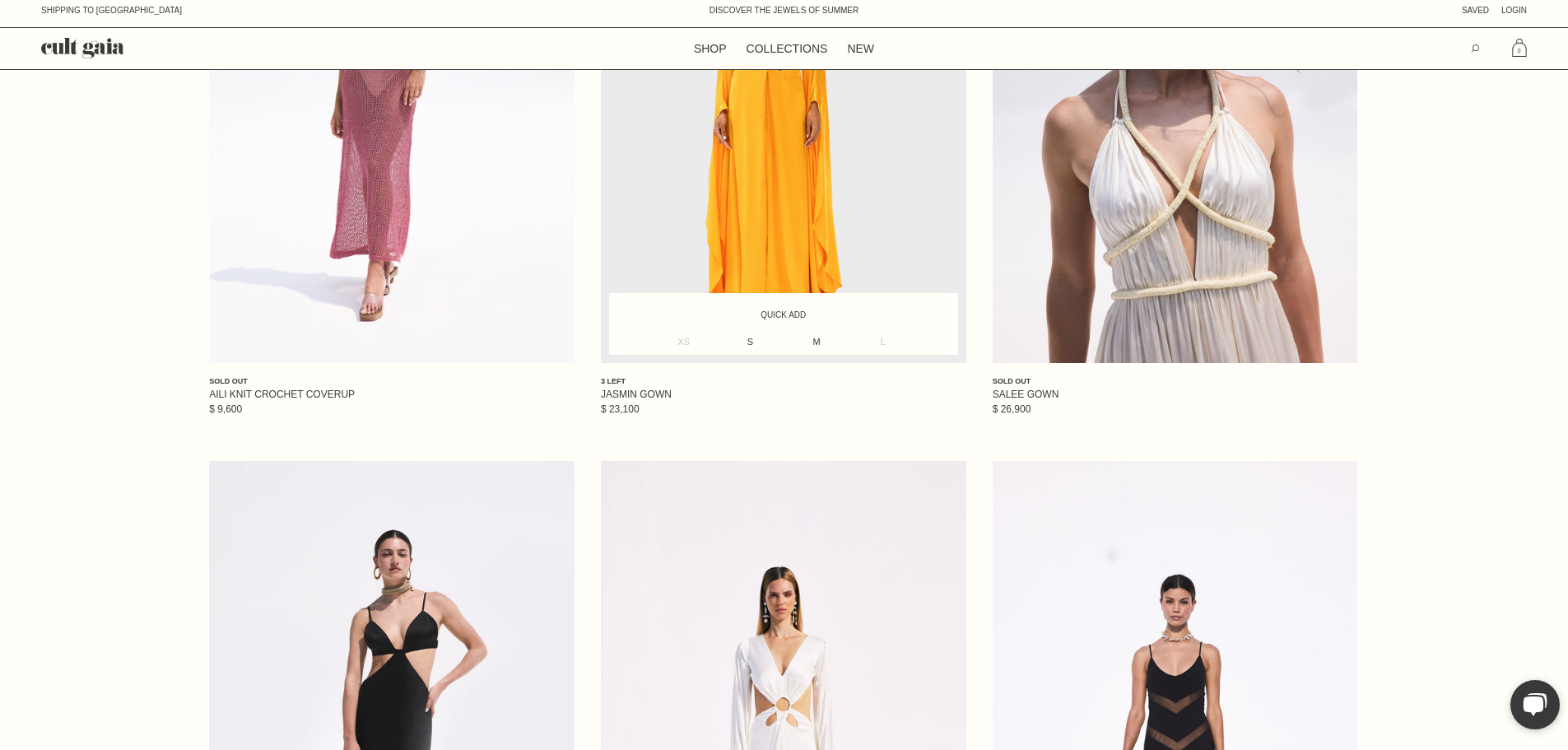
click at [752, 346] on link "S" at bounding box center [750, 342] width 67 height 9
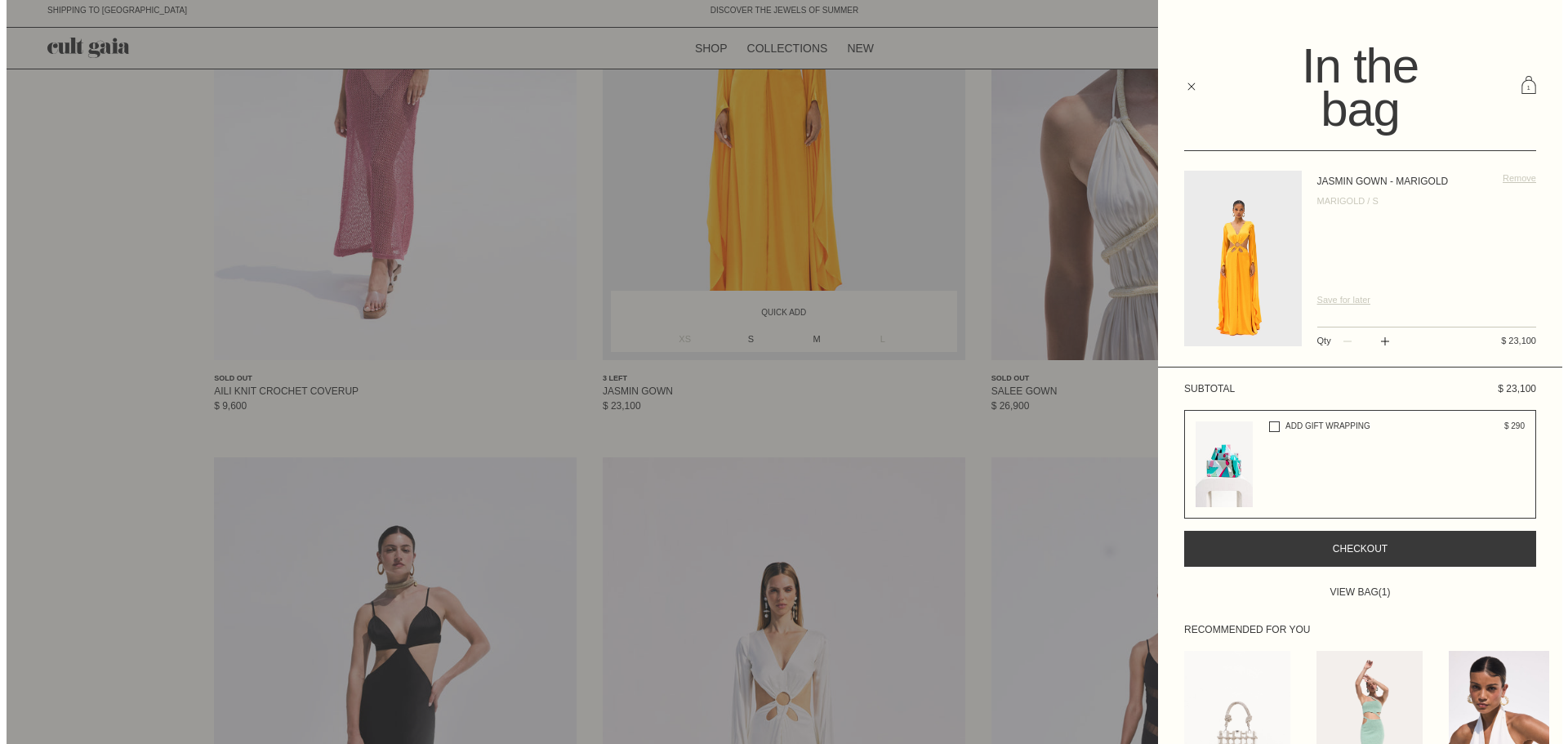
scroll to position [0, 0]
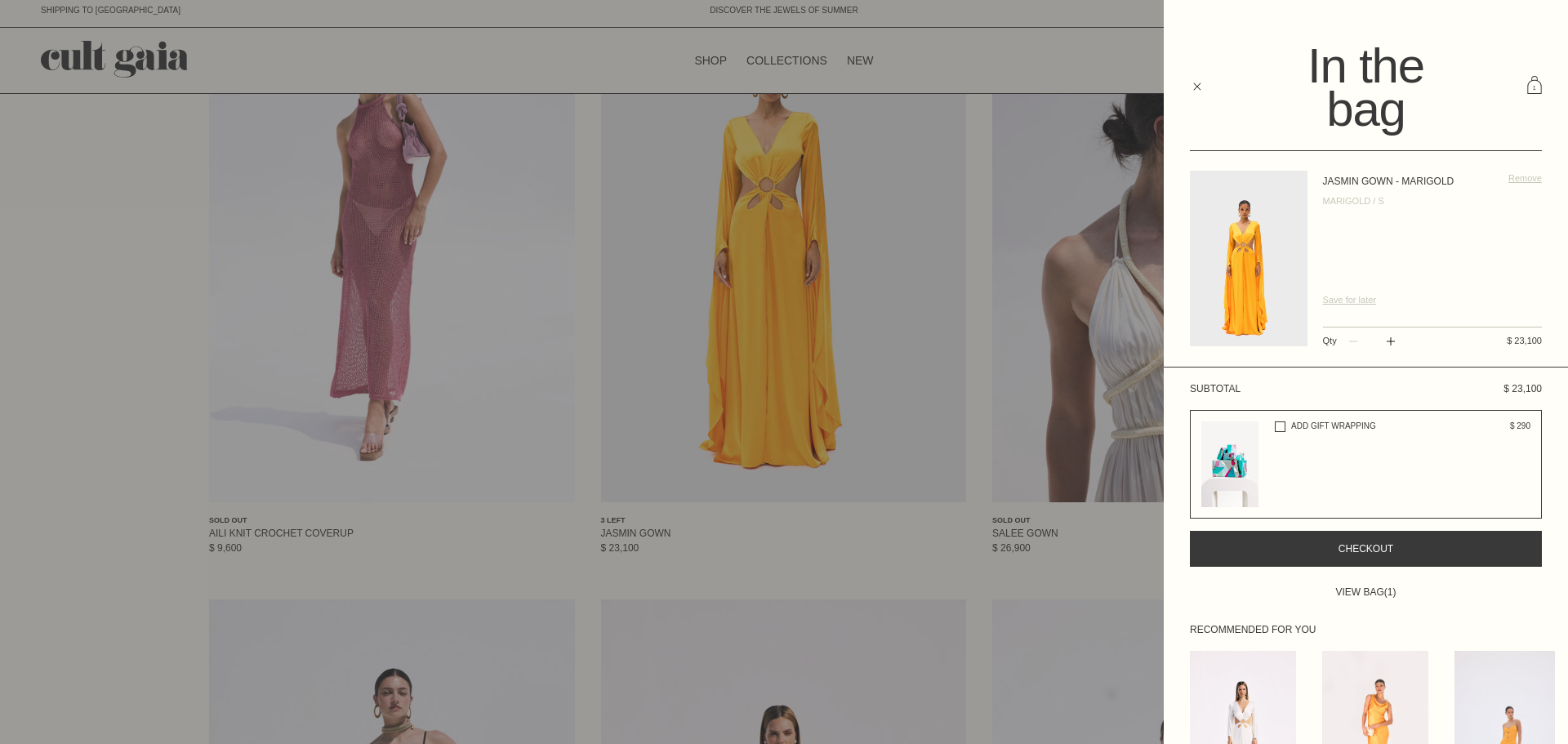
click at [1503, 557] on button "Checkout" at bounding box center [1366, 549] width 352 height 36
